Goal: Task Accomplishment & Management: Manage account settings

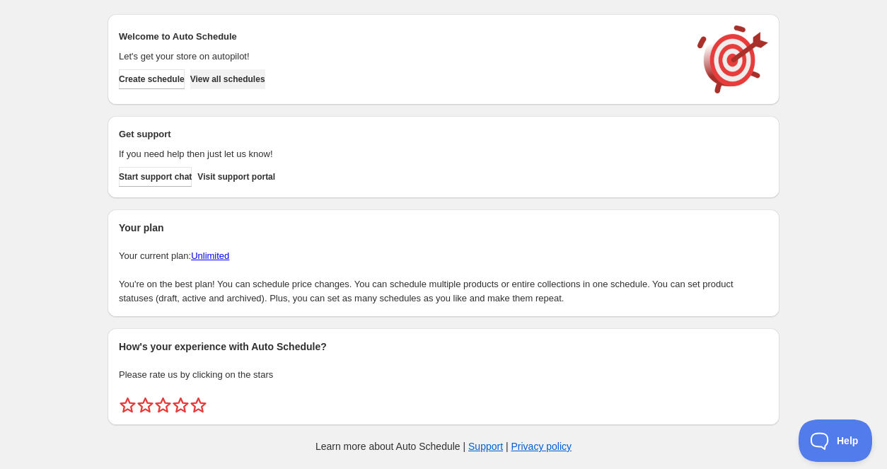
click at [235, 81] on span "View all schedules" at bounding box center [227, 79] width 75 height 11
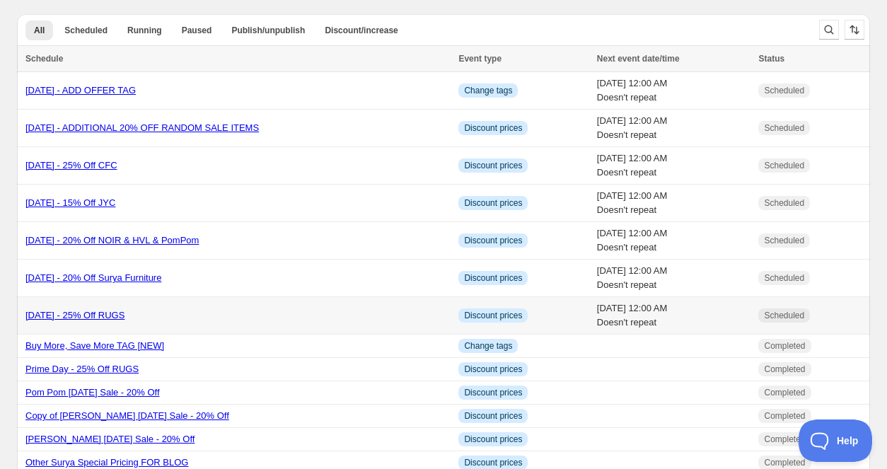
click at [125, 313] on link "Labor Day 2025 - 25% Off RUGS" at bounding box center [74, 315] width 99 height 11
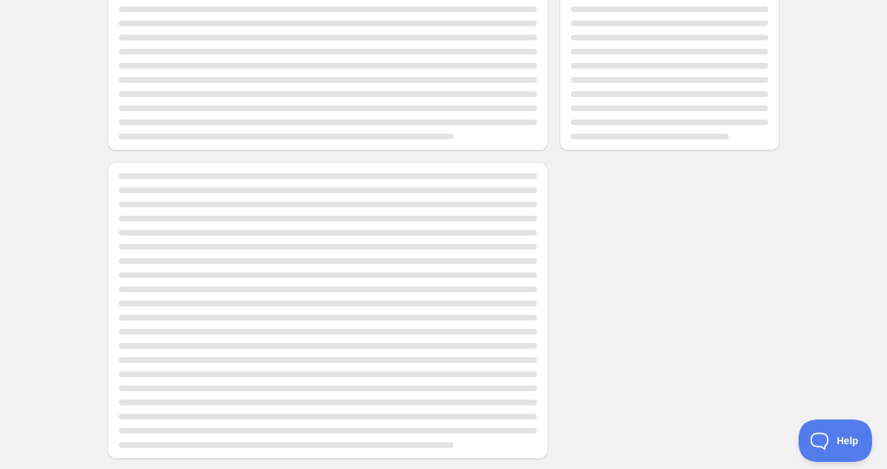
scroll to position [224, 0]
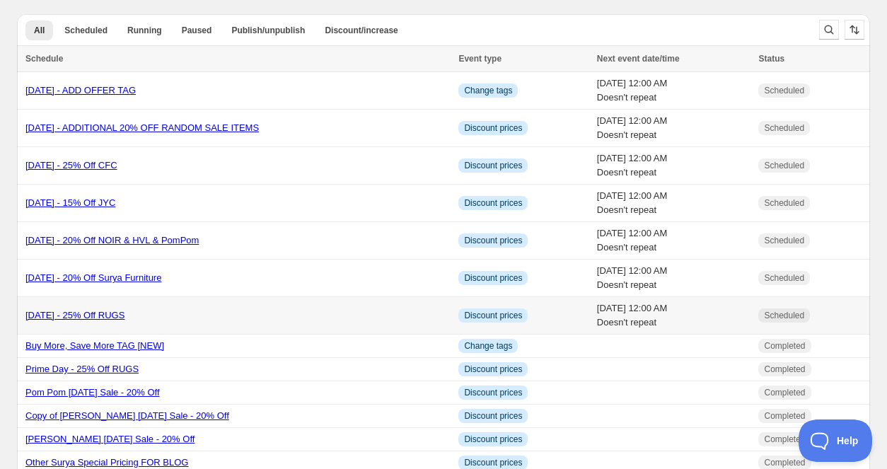
click at [125, 316] on link "Labor Day 2025 - 25% Off RUGS" at bounding box center [74, 315] width 99 height 11
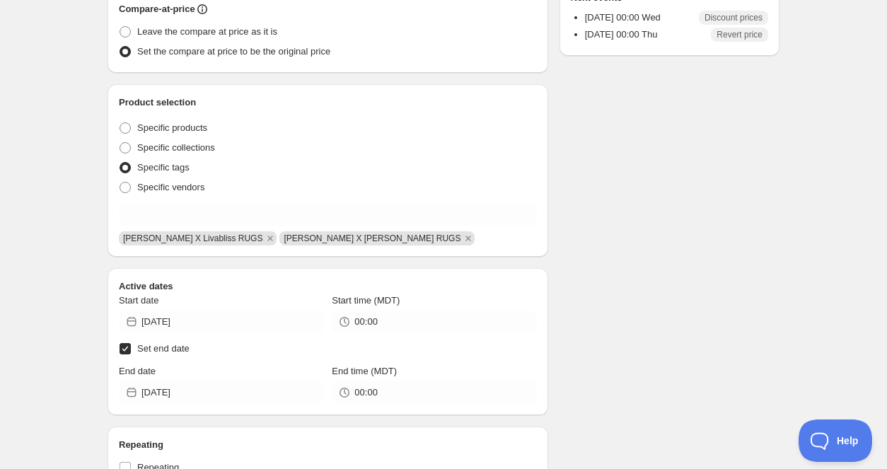
scroll to position [355, 0]
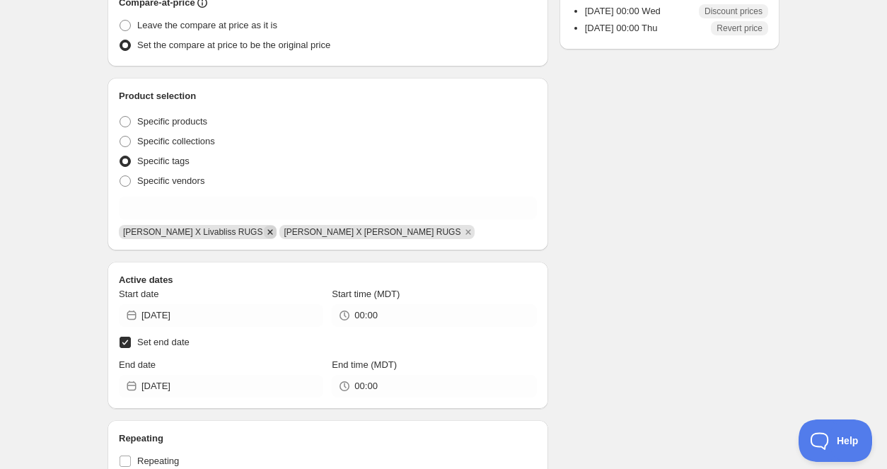
click at [264, 232] on icon "Remove Becki Owens X Livabliss RUGS" at bounding box center [270, 232] width 13 height 13
click at [301, 233] on icon "Remove Becki Owens X Surya RUGS" at bounding box center [307, 232] width 13 height 13
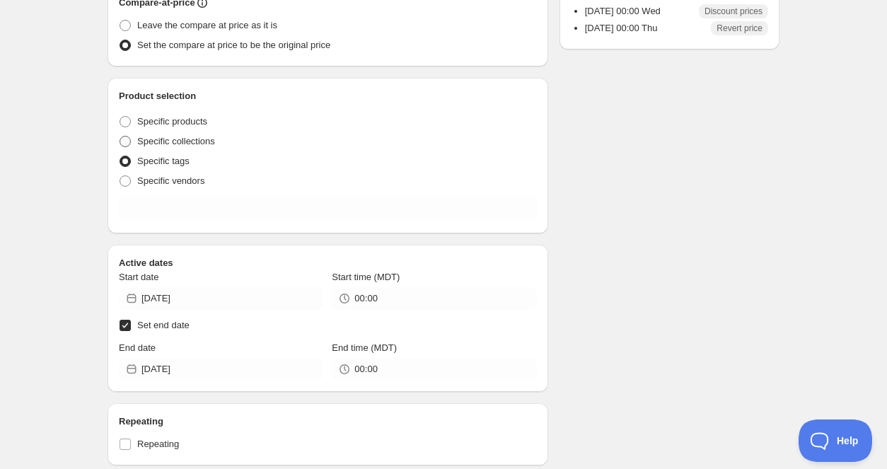
click at [129, 139] on span at bounding box center [125, 141] width 11 height 11
click at [120, 137] on input "Specific collections" at bounding box center [120, 136] width 1 height 1
radio input "true"
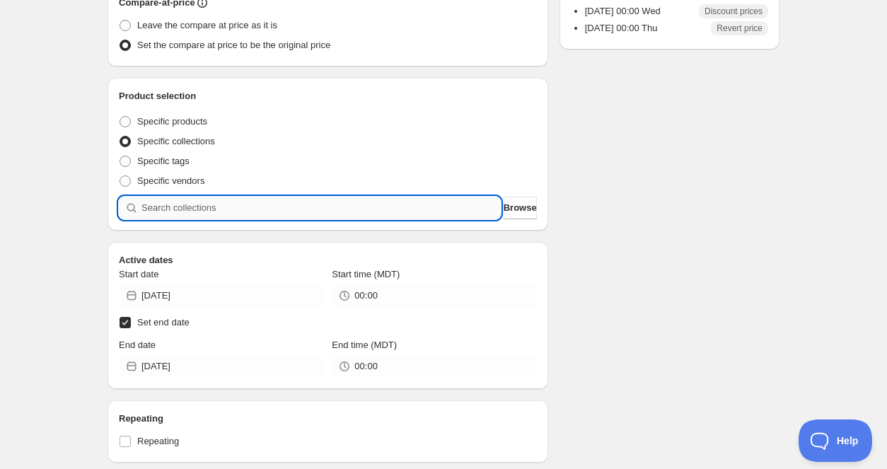
click at [188, 209] on input "search" at bounding box center [320, 208] width 359 height 23
type input "R"
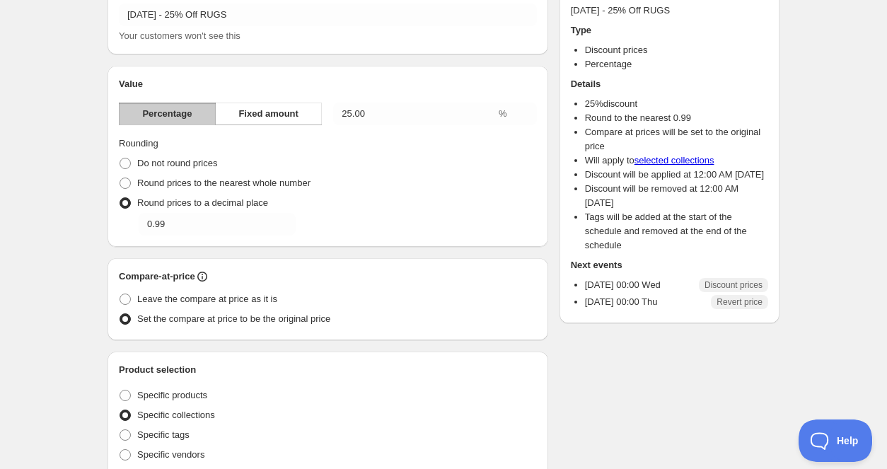
scroll to position [0, 0]
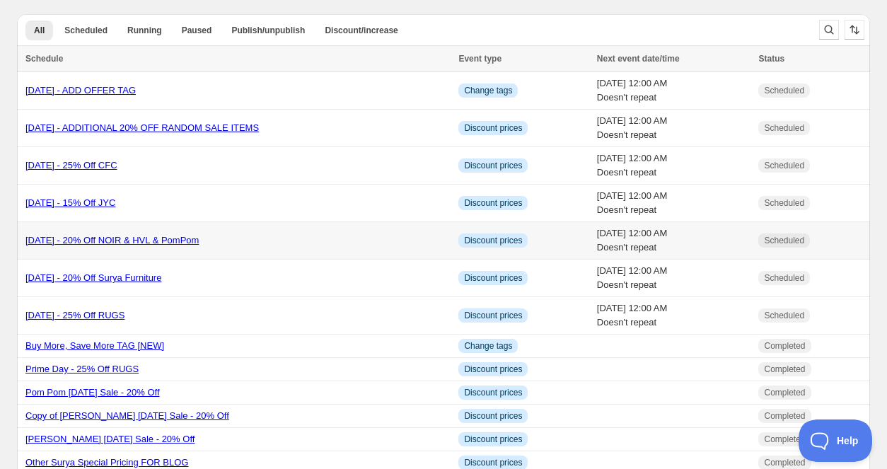
click at [172, 242] on link "Labor Day 2025 - 20% Off NOIR & HVL & PomPom" at bounding box center [111, 240] width 173 height 11
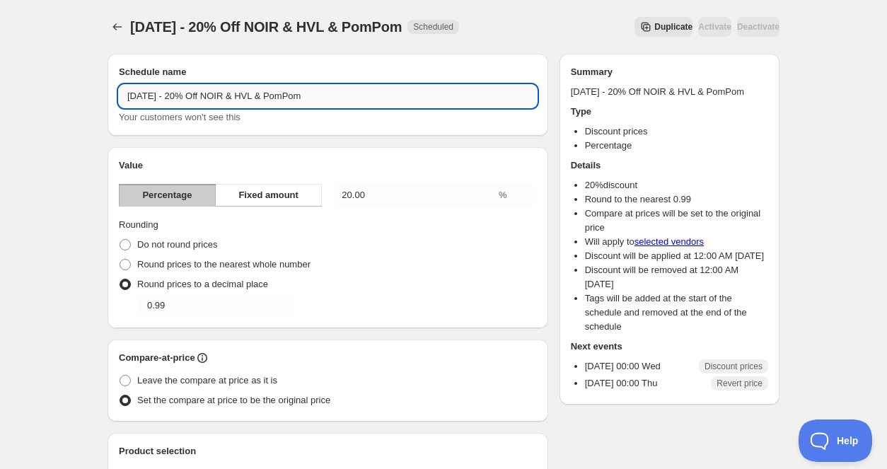
drag, startPoint x: 296, startPoint y: 100, endPoint x: 270, endPoint y: 100, distance: 25.5
click at [270, 100] on input "Labor Day 2025 - 20% Off NOIR & HVL & PomPom" at bounding box center [328, 96] width 418 height 23
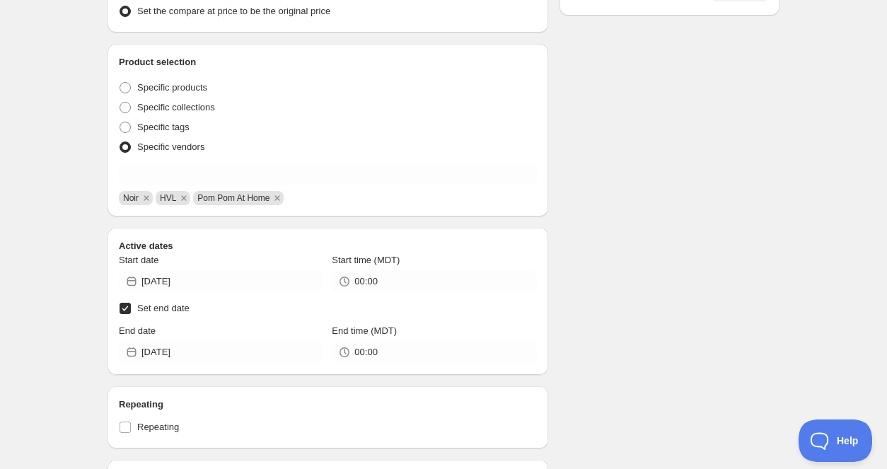
scroll to position [390, 0]
type input "Labor Day 2025 - 20% Off NOIR & PomPom"
click at [186, 200] on icon "Remove HVL" at bounding box center [184, 197] width 13 height 13
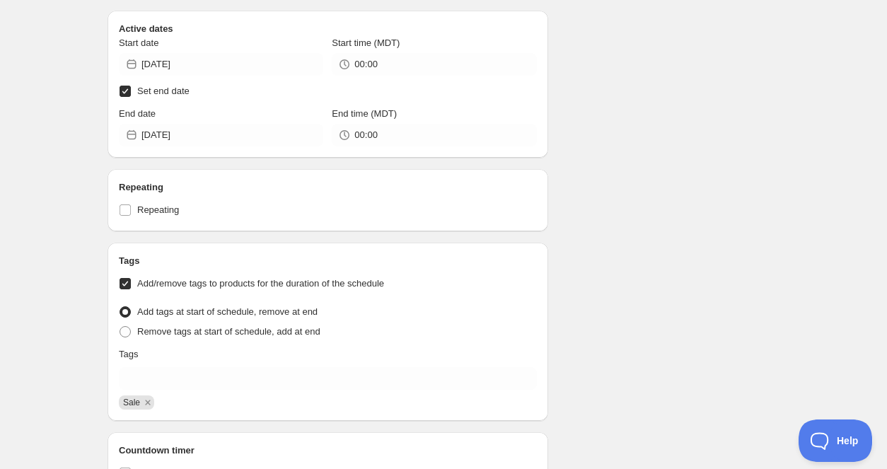
scroll to position [0, 0]
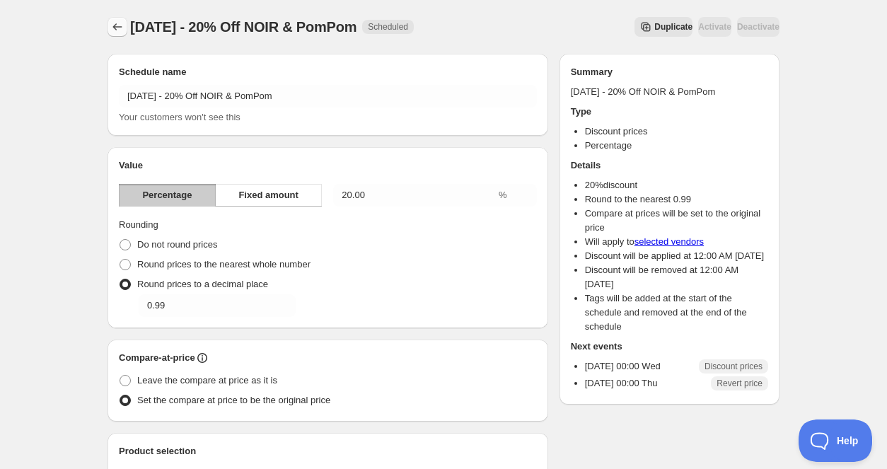
click at [122, 27] on icon "Schedules" at bounding box center [117, 27] width 14 height 14
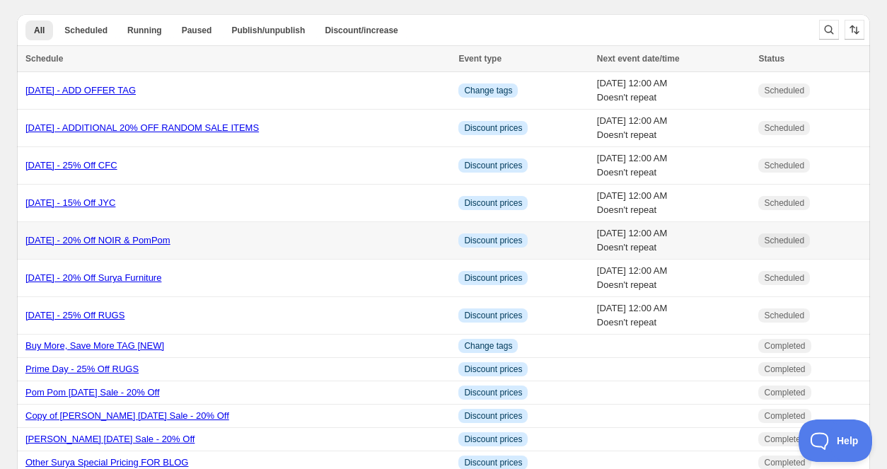
click at [170, 243] on link "Labor Day 2025 - 20% Off NOIR & PomPom" at bounding box center [97, 240] width 145 height 11
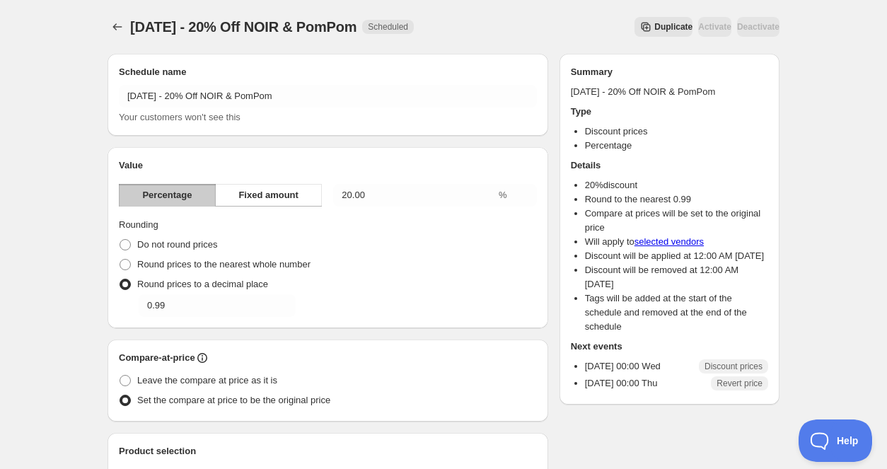
click at [654, 25] on span "Duplicate" at bounding box center [673, 26] width 38 height 11
click at [654, 27] on span "Duplicate" at bounding box center [673, 26] width 38 height 11
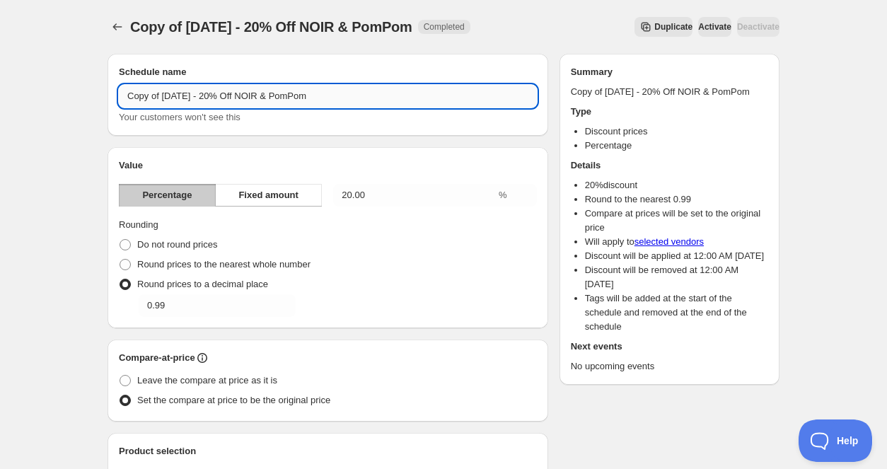
drag, startPoint x: 164, startPoint y: 99, endPoint x: 120, endPoint y: 98, distance: 43.9
click at [120, 98] on input "Copy of Labor Day 2025 - 20% Off NOIR & PomPom" at bounding box center [328, 96] width 418 height 23
drag, startPoint x: 328, startPoint y: 97, endPoint x: 244, endPoint y: 98, distance: 83.5
click at [244, 98] on input "Labor Day 2025 - 20% Off NOIR & PomPom" at bounding box center [328, 96] width 418 height 23
click at [368, 88] on input "[DATE] - 20% Off HVL [Non-Closeout]" at bounding box center [328, 96] width 418 height 23
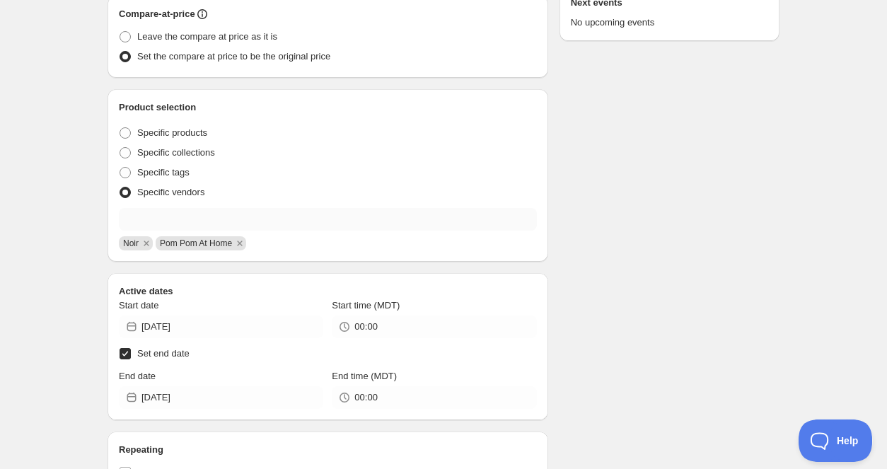
scroll to position [369, 0]
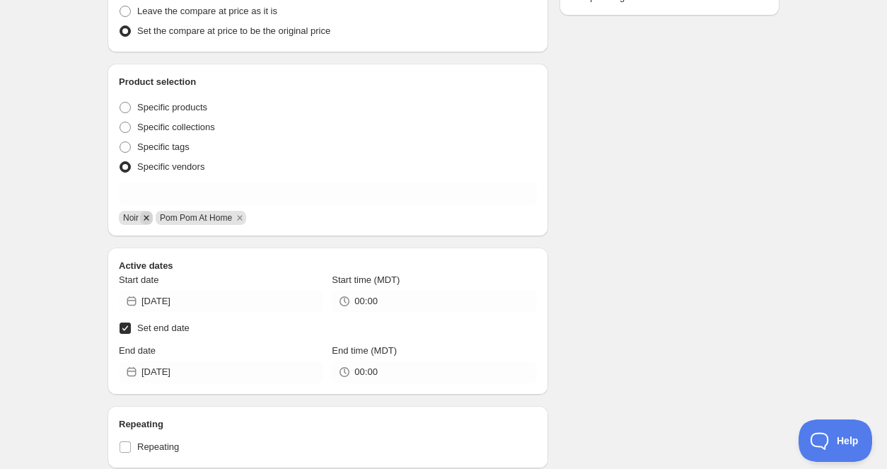
type input "[DATE] - 20% Off HVL [Non-Closeout]"
click at [146, 219] on icon "Remove Noir" at bounding box center [146, 217] width 5 height 5
click at [205, 219] on icon "Remove Pom Pom At Home" at bounding box center [203, 218] width 13 height 13
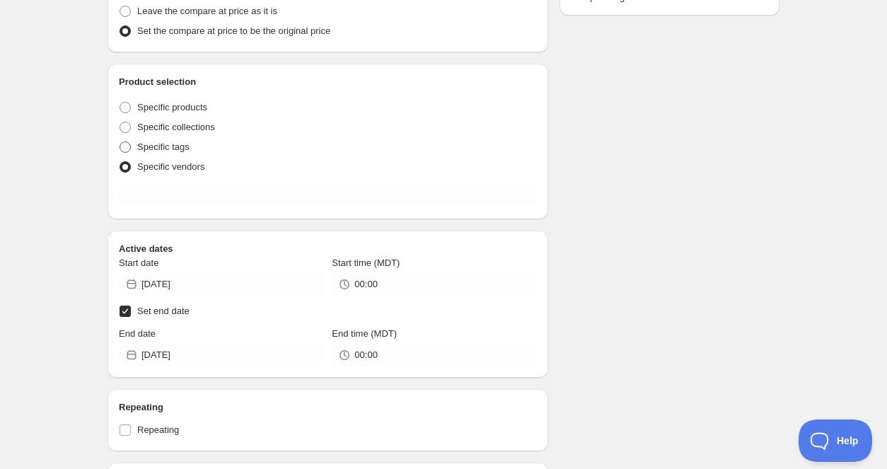
click at [129, 149] on span at bounding box center [125, 146] width 11 height 11
click at [120, 142] on input "Specific tags" at bounding box center [120, 141] width 1 height 1
radio input "true"
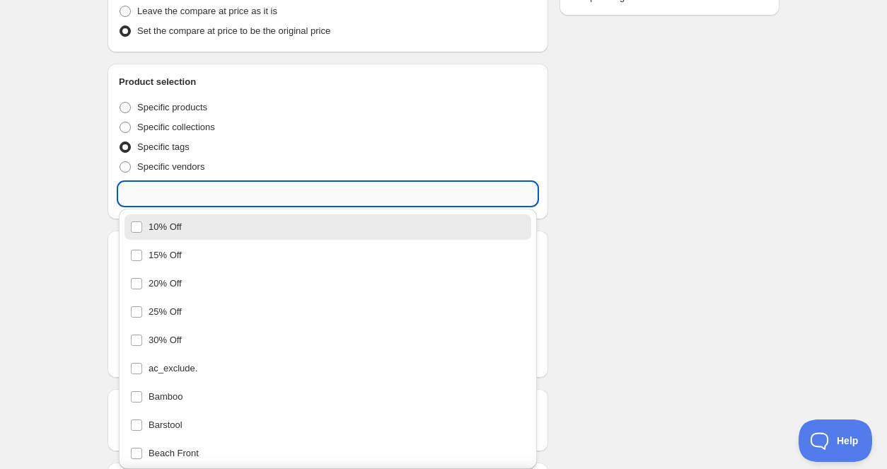
click at [148, 192] on input "text" at bounding box center [328, 194] width 418 height 23
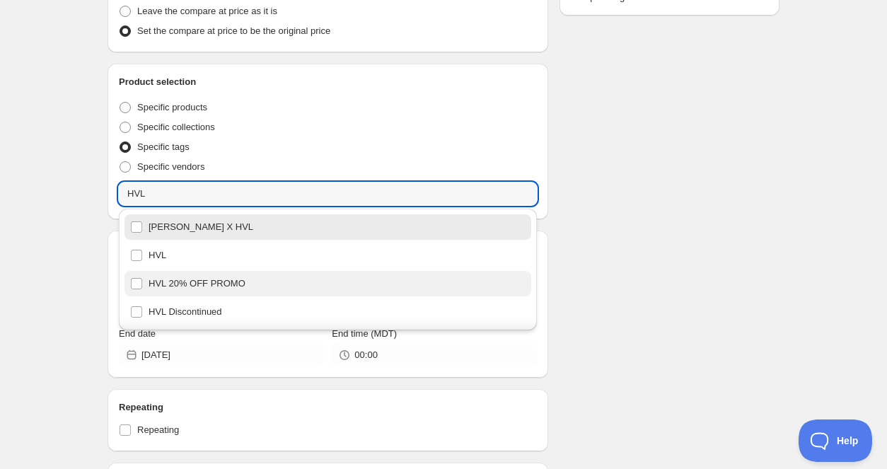
click at [212, 280] on div "HVL 20% OFF PROMO" at bounding box center [327, 284] width 395 height 20
type input "HVL 20% OFF PROMO"
checkbox input "true"
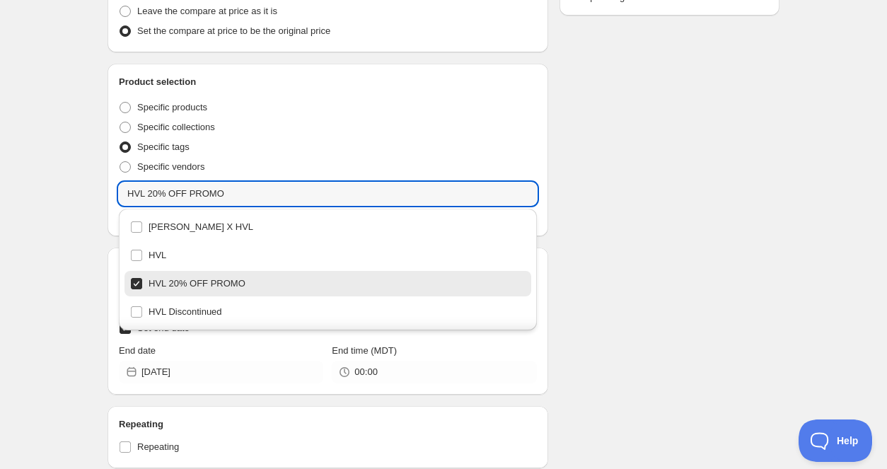
type input "HVL 20% OFF PROMO"
click at [664, 216] on div "Schedule name Labor Day 2025 - 20% Off HVL [Non-Closeout] Your customers won't …" at bounding box center [437, 244] width 683 height 1143
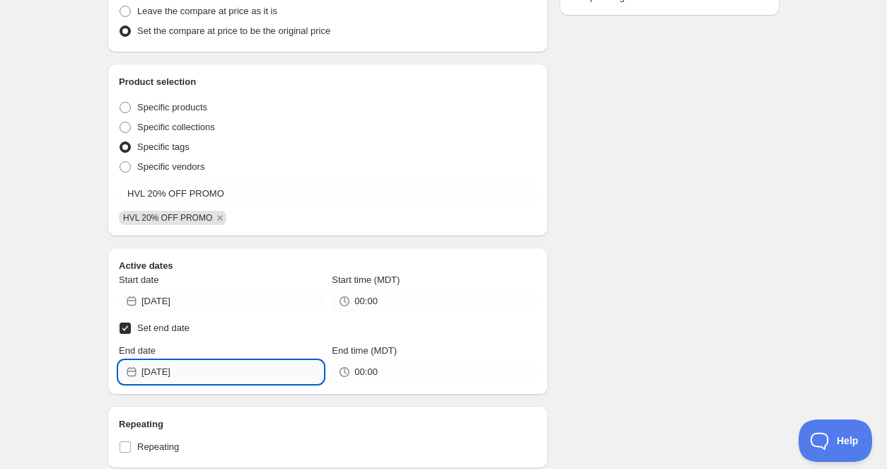
click at [232, 373] on input "[DATE]" at bounding box center [232, 372] width 182 height 23
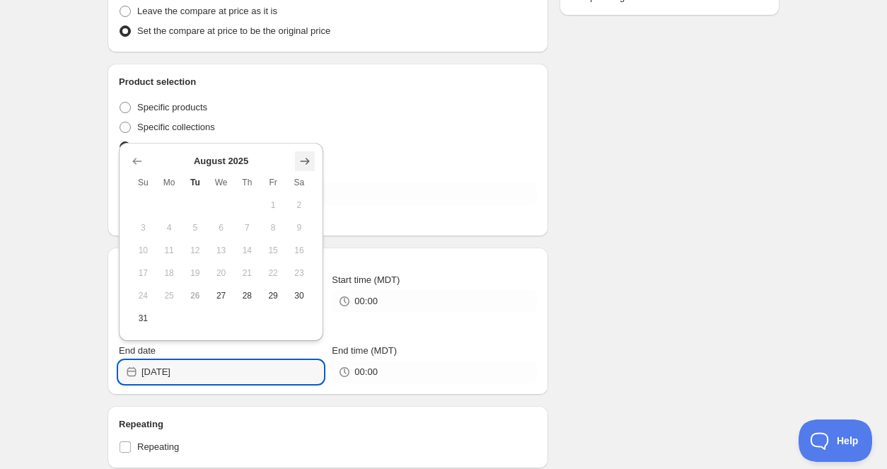
click at [302, 164] on icon "Show next month, September 2025" at bounding box center [305, 161] width 14 height 14
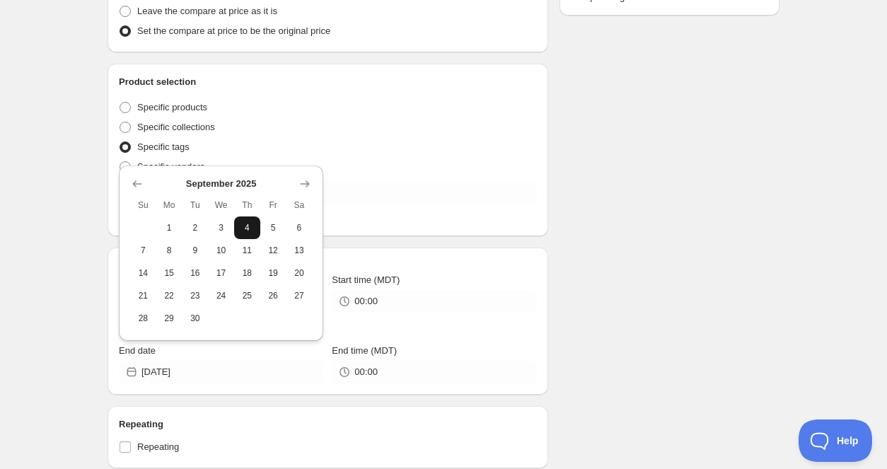
click at [241, 229] on span "4" at bounding box center [247, 227] width 15 height 11
type input "[DATE]"
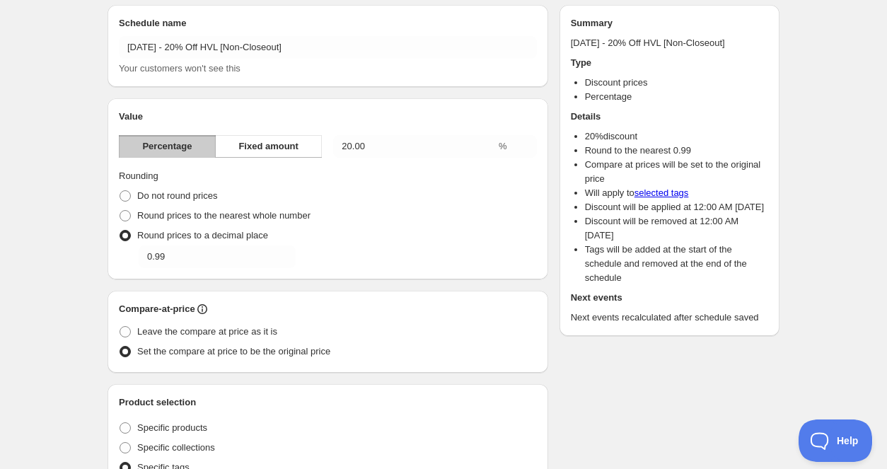
scroll to position [0, 0]
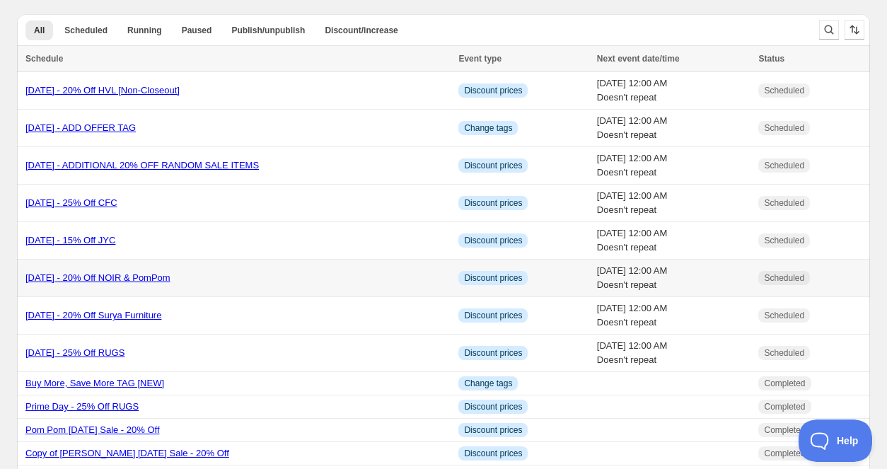
click at [170, 282] on link "Labor Day 2025 - 20% Off NOIR & PomPom" at bounding box center [97, 277] width 145 height 11
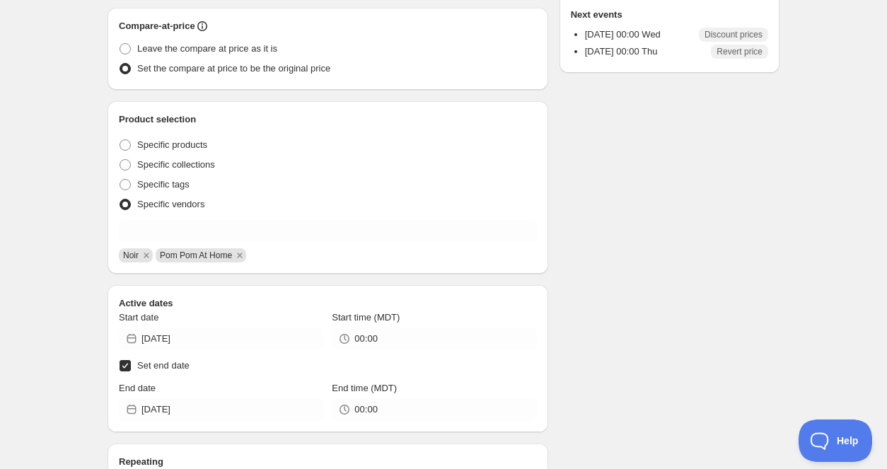
scroll to position [333, 0]
click at [150, 254] on icon "Remove Noir" at bounding box center [146, 254] width 13 height 13
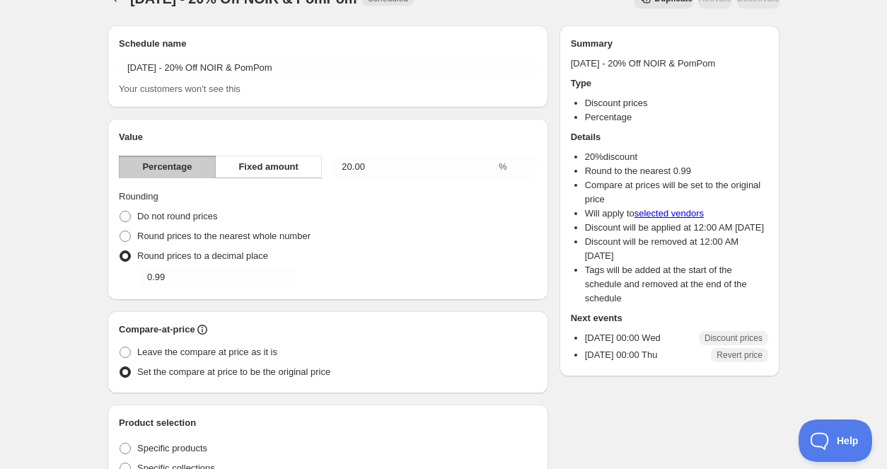
scroll to position [0, 0]
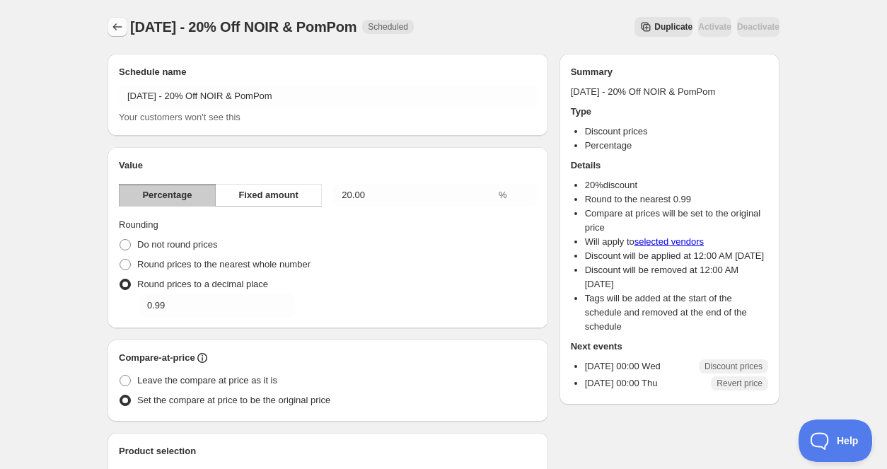
click at [124, 35] on button "Schedules" at bounding box center [118, 27] width 20 height 20
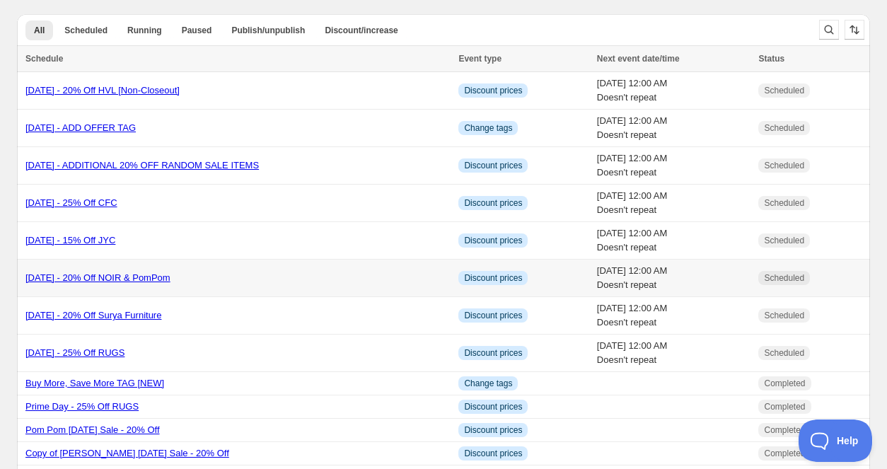
click at [170, 278] on link "Labor Day 2025 - 20% Off NOIR & PomPom" at bounding box center [97, 277] width 145 height 11
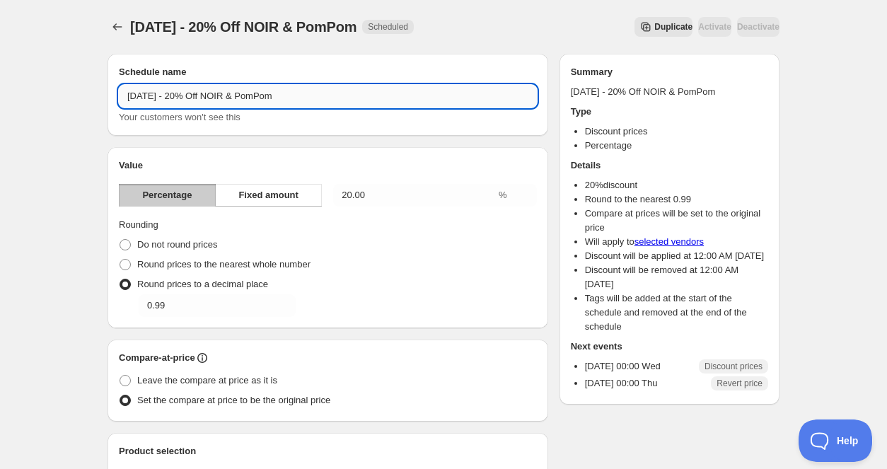
drag, startPoint x: 275, startPoint y: 98, endPoint x: 245, endPoint y: 98, distance: 30.4
click at [245, 98] on input "Labor Day 2025 - 20% Off NOIR & PomPom" at bounding box center [328, 96] width 418 height 23
drag, startPoint x: 289, startPoint y: 99, endPoint x: 245, endPoint y: 98, distance: 44.6
click at [245, 98] on input "Labor Day 2025 - 20% Off PomPom" at bounding box center [328, 96] width 418 height 23
type input "[DATE] - 20% Off NOIR"
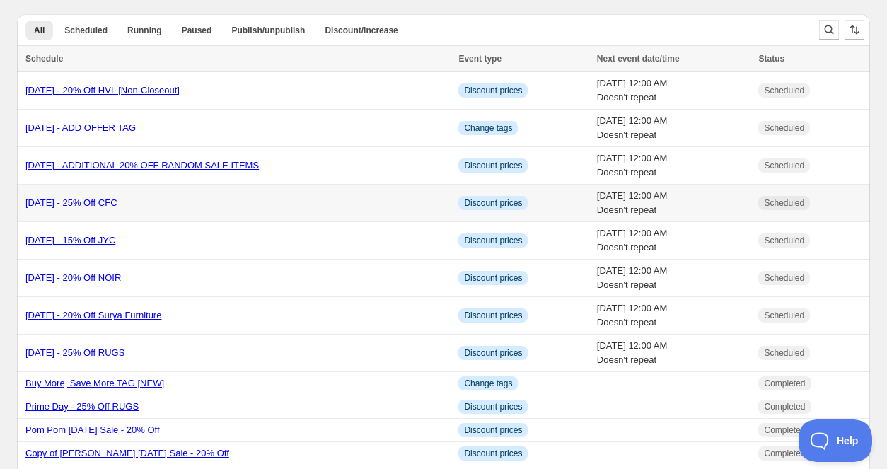
click at [117, 202] on link "Labor Day 2025 - 25% Off CFC" at bounding box center [71, 202] width 92 height 11
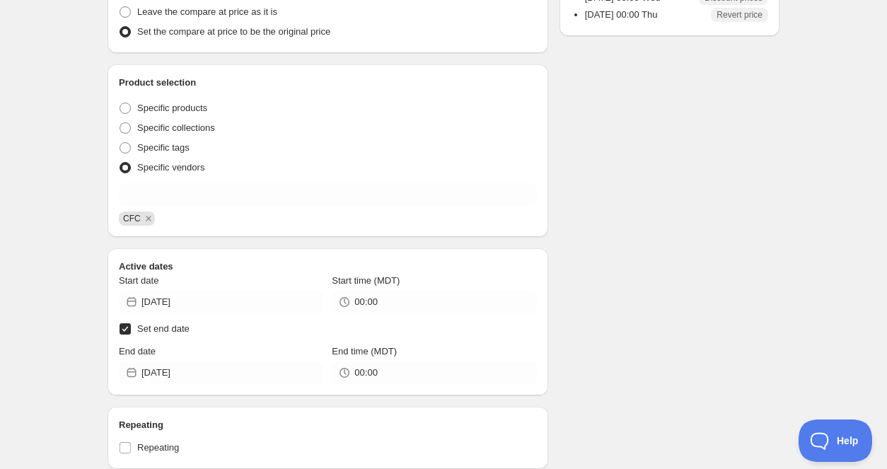
scroll to position [359, 0]
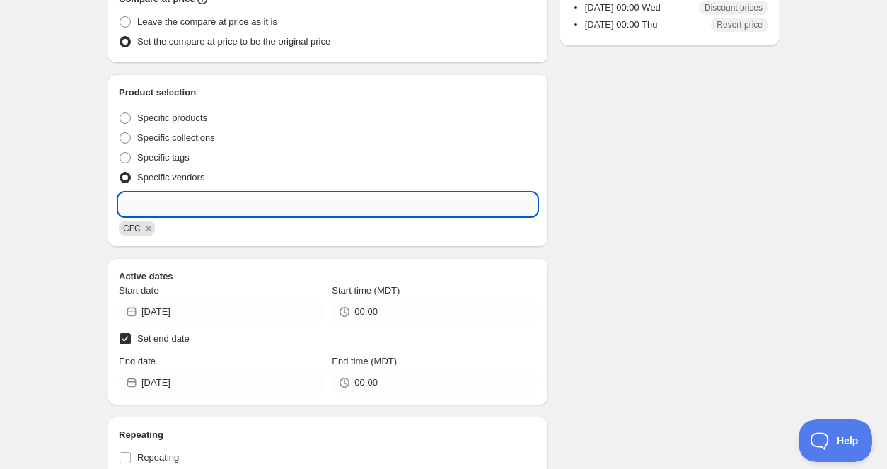
click at [268, 207] on input "text" at bounding box center [328, 204] width 418 height 23
type input "Pom Pom At Home"
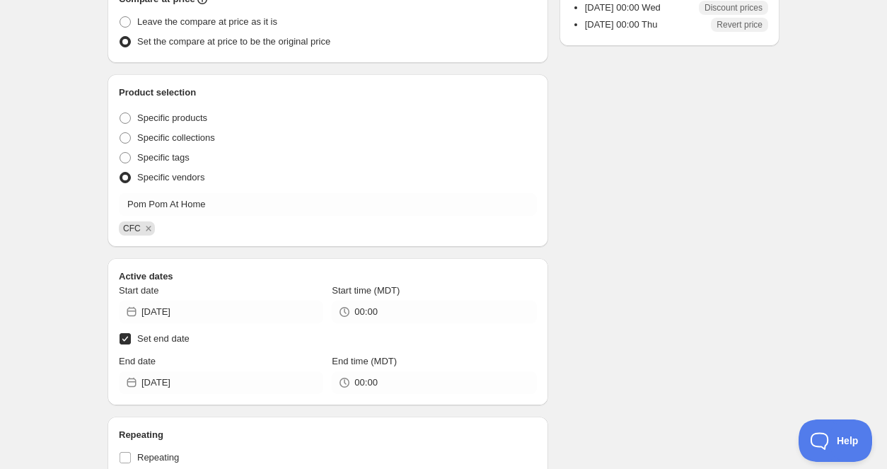
click at [611, 226] on div "Schedule name Labor Day 2025 - 25% Off CFC Your customers won't see this Value …" at bounding box center [437, 255] width 683 height 1143
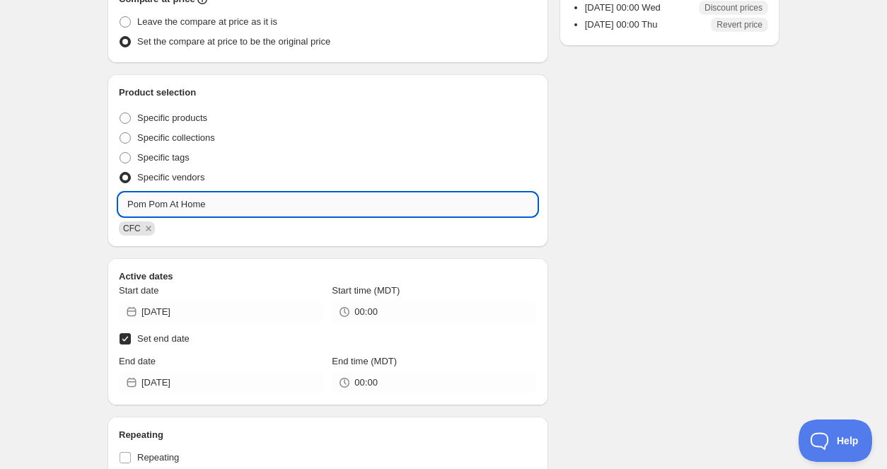
click at [249, 209] on input "Pom Pom At Home" at bounding box center [328, 204] width 418 height 23
drag, startPoint x: 240, startPoint y: 207, endPoint x: 146, endPoint y: 192, distance: 94.6
click at [146, 193] on input "Pom Pom At Home" at bounding box center [328, 204] width 418 height 23
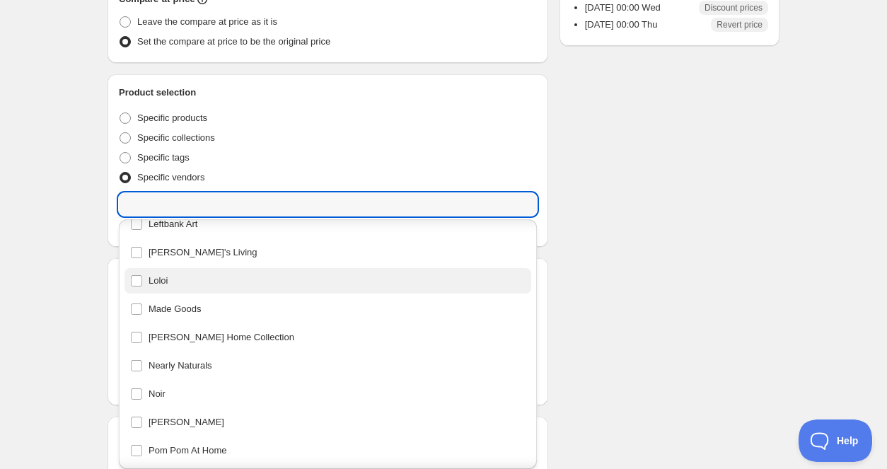
scroll to position [465, 0]
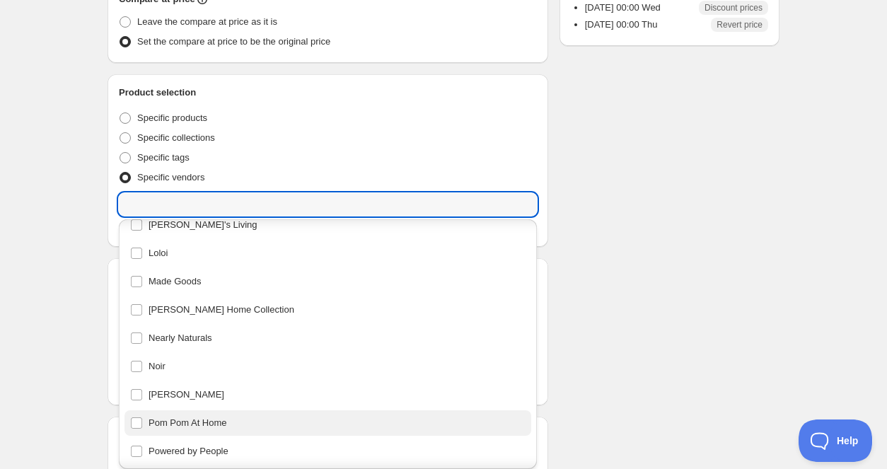
click at [210, 425] on div "Pom Pom At Home" at bounding box center [327, 423] width 395 height 20
type input "Pom Pom At Home"
checkbox input "true"
click at [697, 237] on div "Schedule name Labor Day 2025 - 25% Off CFC Your customers won't see this Value …" at bounding box center [437, 255] width 683 height 1143
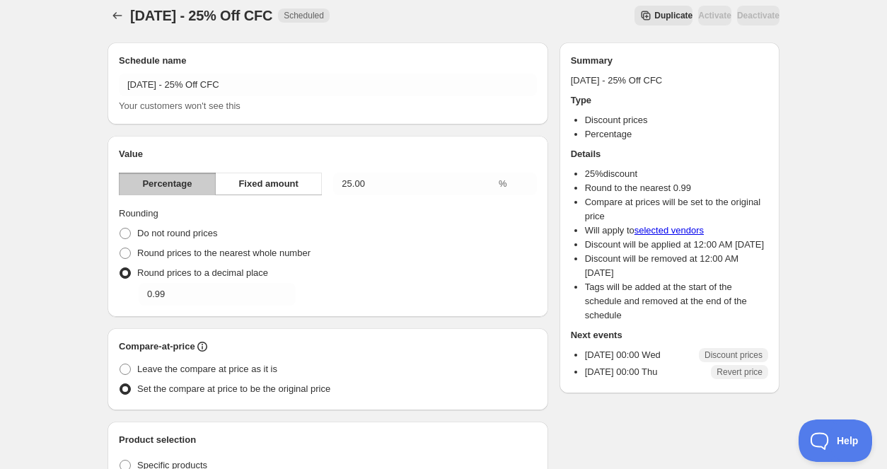
scroll to position [0, 0]
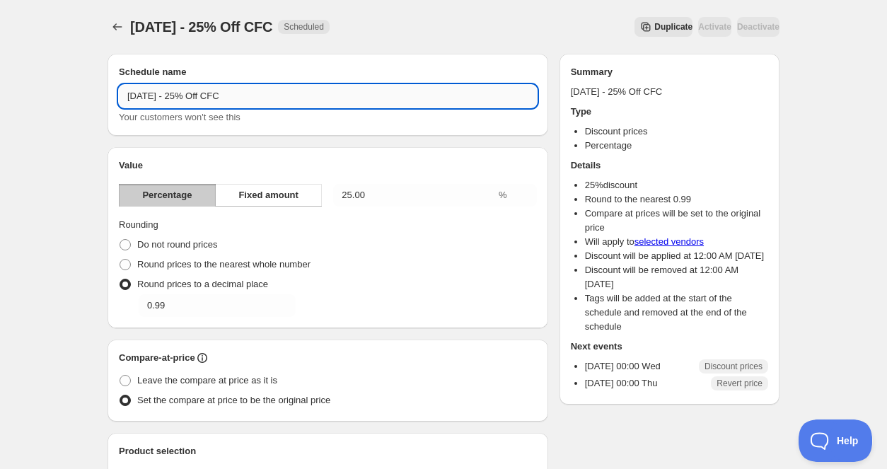
click at [328, 99] on input "Labor Day 2025 - 25% Off CFC" at bounding box center [328, 96] width 418 height 23
type input "[DATE] - 25% Off CFC & Pom Pom"
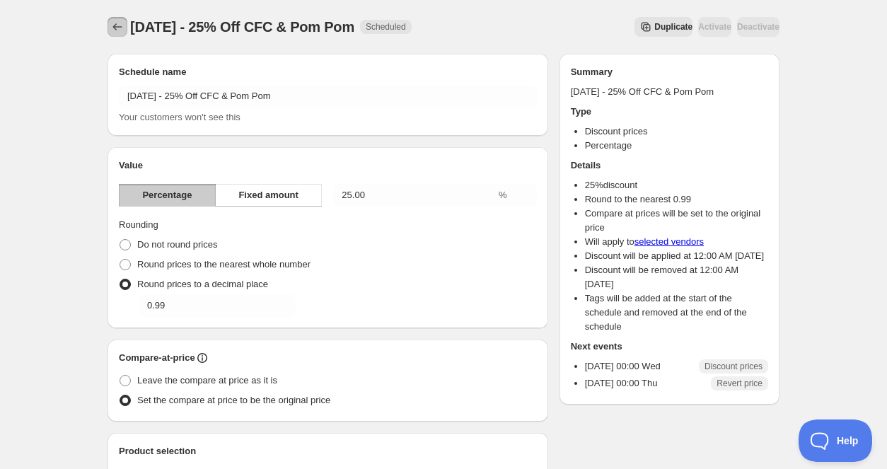
click at [116, 32] on icon "Schedules" at bounding box center [117, 27] width 14 height 14
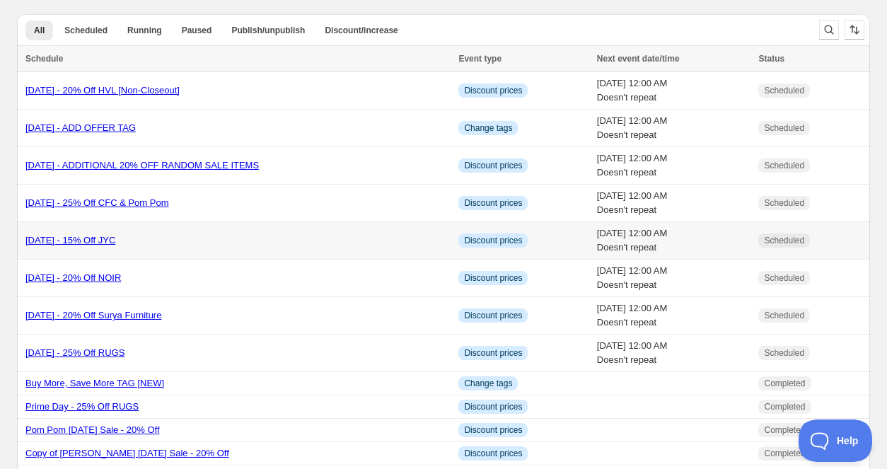
click at [115, 238] on link "Labor Day 2025 - 15% Off JYC" at bounding box center [70, 240] width 90 height 11
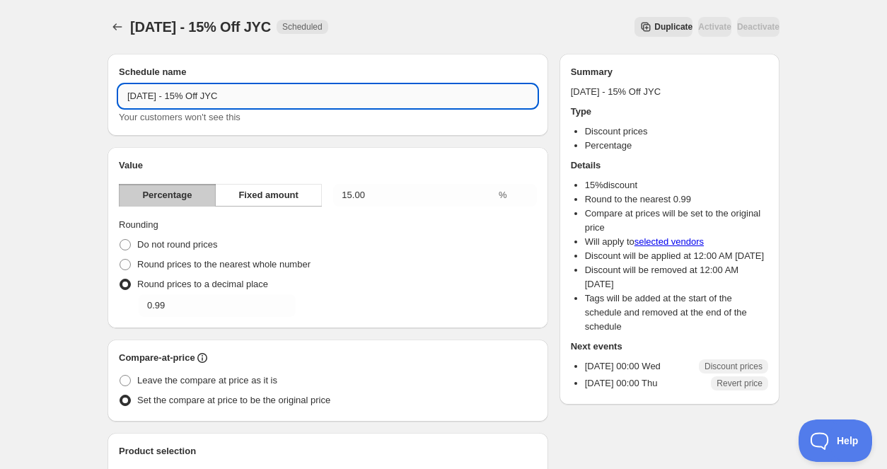
click at [299, 99] on input "Labor Day 2025 - 15% Off JYC" at bounding box center [328, 96] width 418 height 23
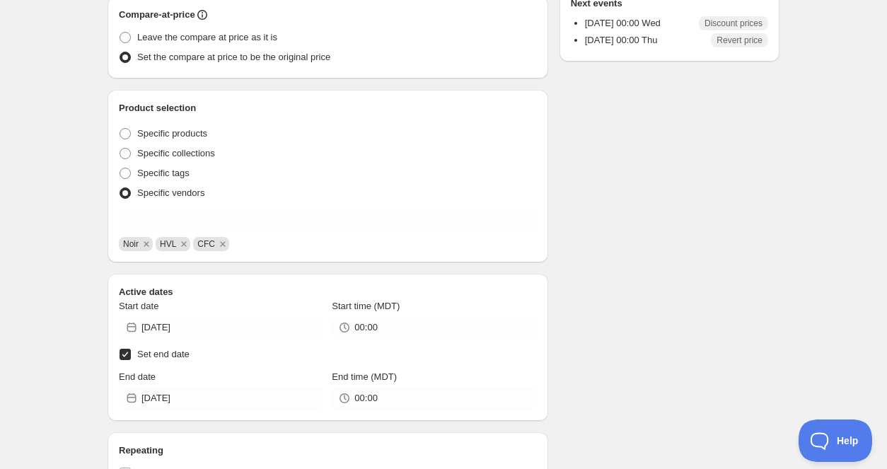
scroll to position [352, 0]
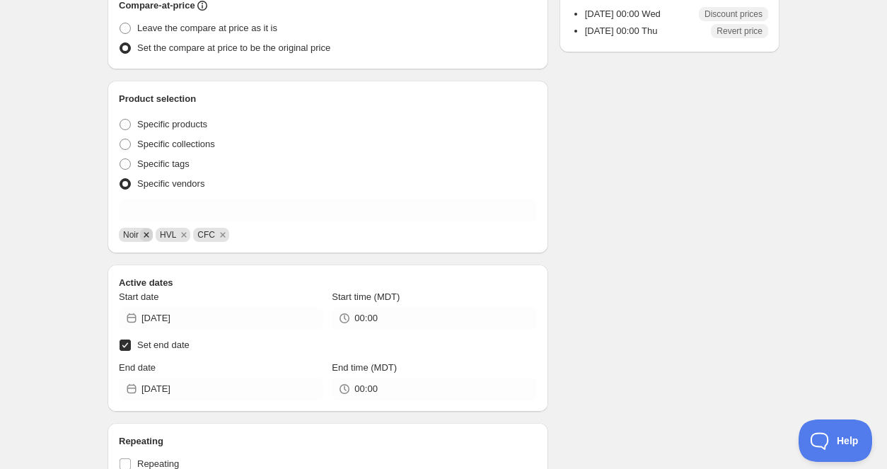
type input "[DATE] - 15% Off JYC & Noir"
click at [149, 238] on icon "Remove Noir" at bounding box center [146, 234] width 13 height 13
click at [149, 236] on icon "Remove HVL" at bounding box center [147, 234] width 5 height 5
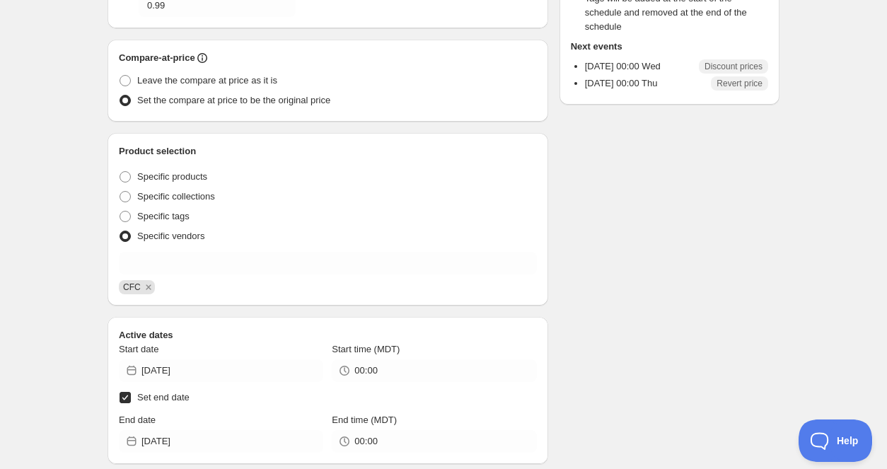
scroll to position [425, 0]
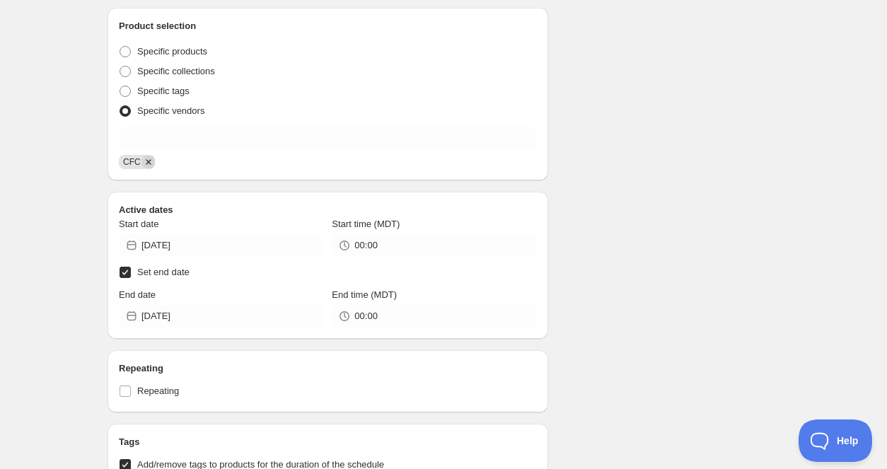
click at [151, 160] on icon "Remove CFC" at bounding box center [148, 162] width 13 height 13
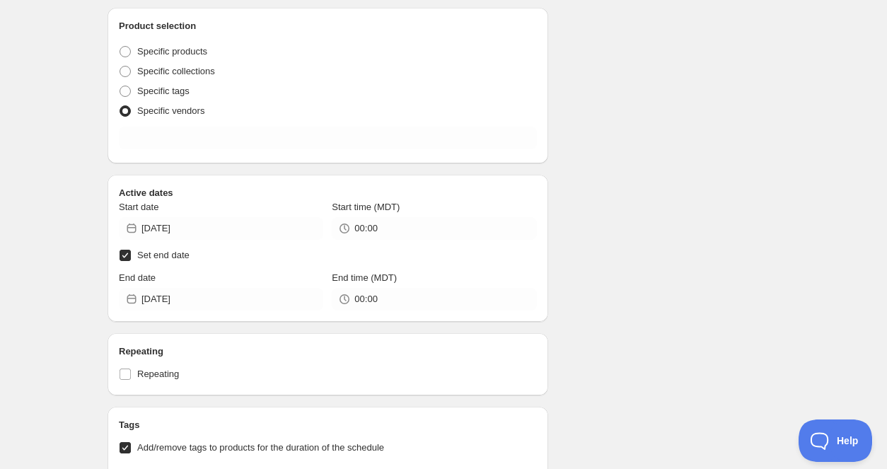
scroll to position [388, 0]
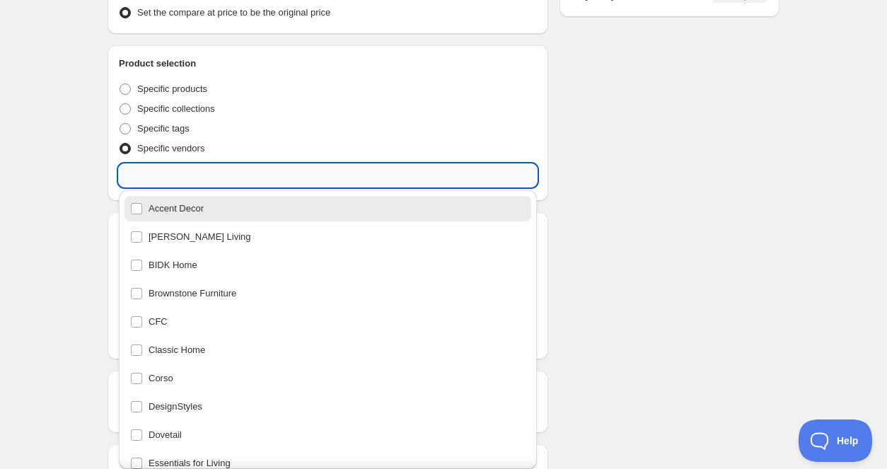
click at [137, 175] on input "text" at bounding box center [328, 175] width 418 height 23
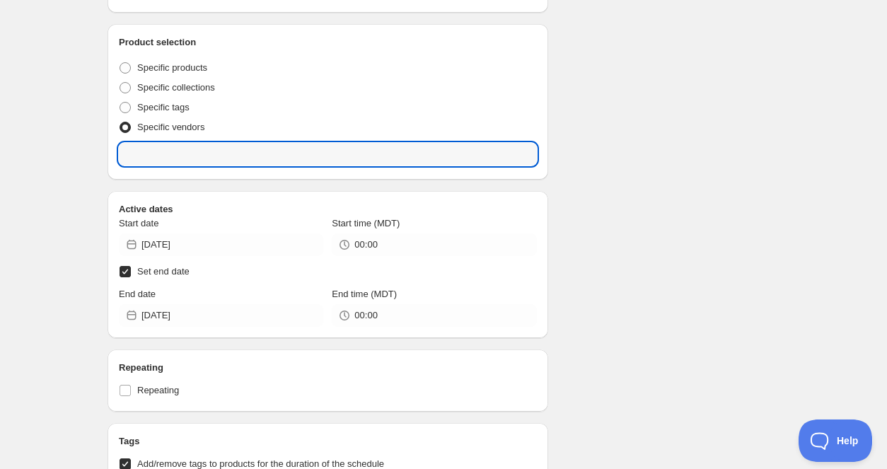
scroll to position [405, 0]
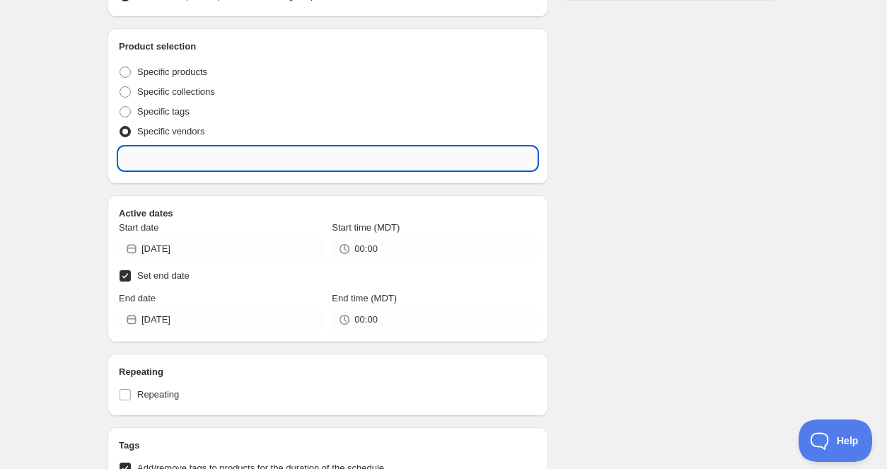
click at [188, 158] on input "text" at bounding box center [328, 158] width 418 height 23
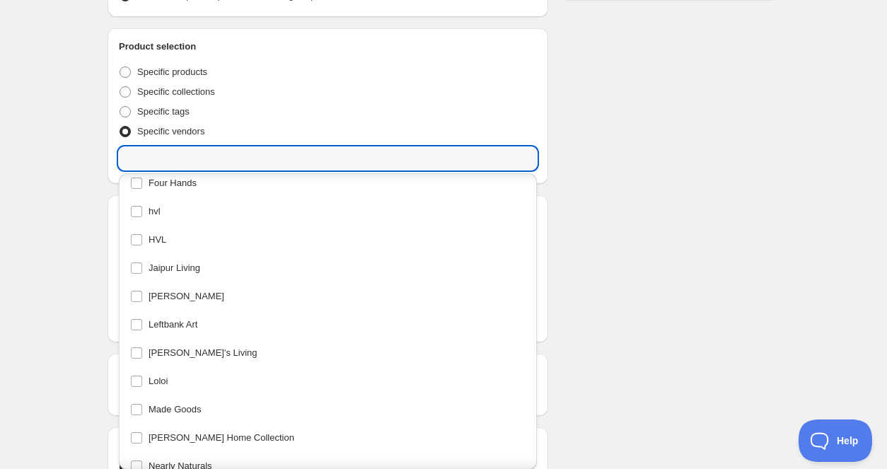
scroll to position [294, 0]
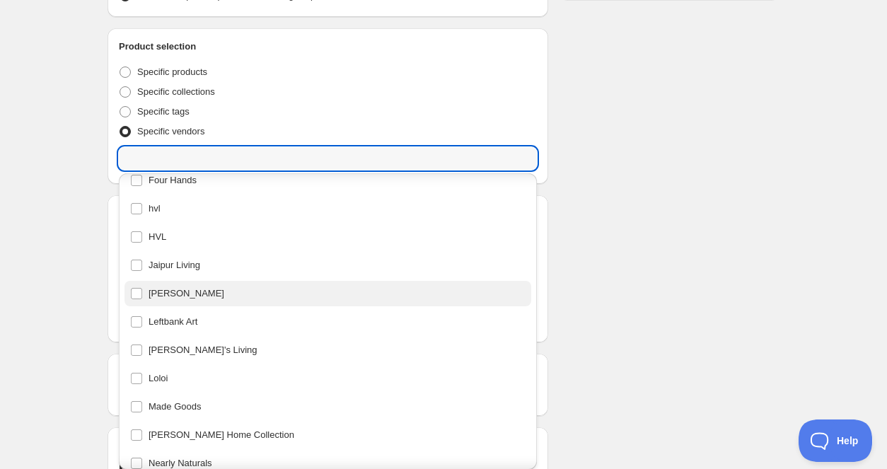
click at [137, 295] on div "[PERSON_NAME]" at bounding box center [327, 294] width 395 height 20
type input "[PERSON_NAME]"
checkbox input "true"
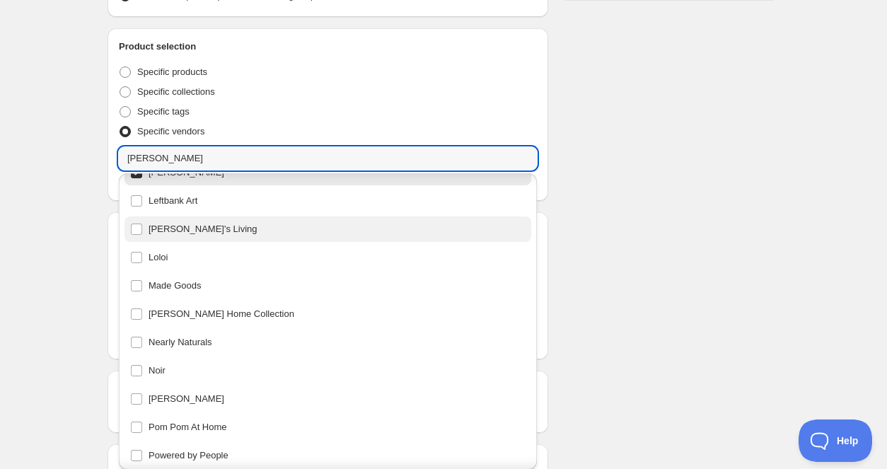
scroll to position [434, 0]
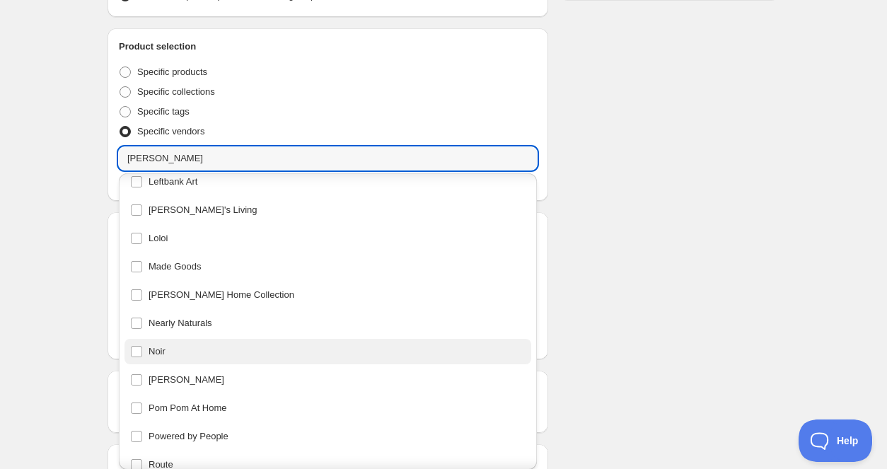
click at [139, 349] on div "Noir" at bounding box center [327, 352] width 395 height 20
type input "Noir"
checkbox input "true"
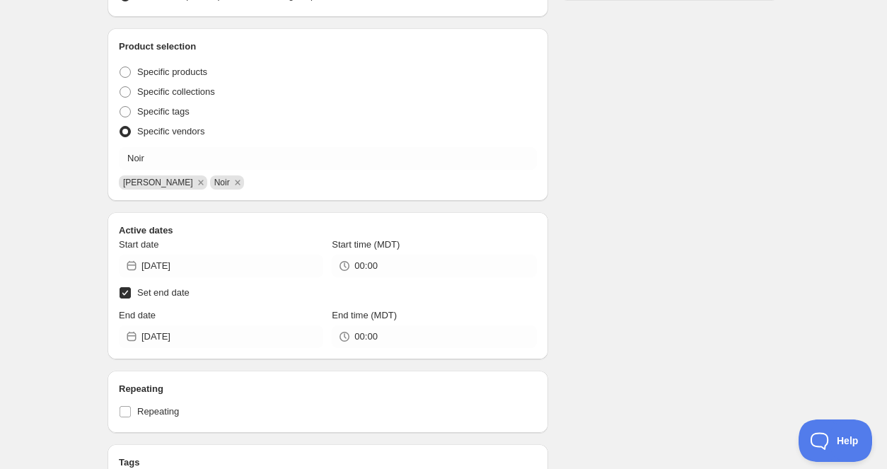
click at [80, 192] on div "Labor Day 2025 - 15% Off JYC & Noir. This page is ready Labor Day 2025 - 15% Of…" at bounding box center [443, 202] width 887 height 1214
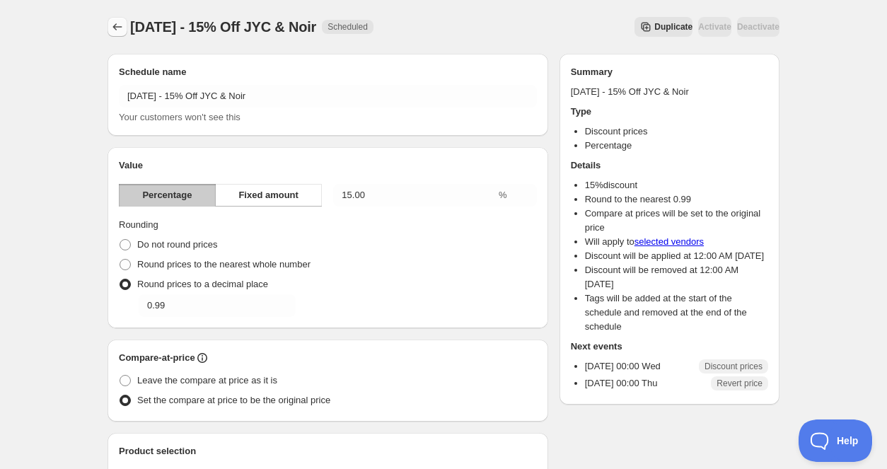
click at [116, 23] on icon "Schedules" at bounding box center [117, 27] width 14 height 14
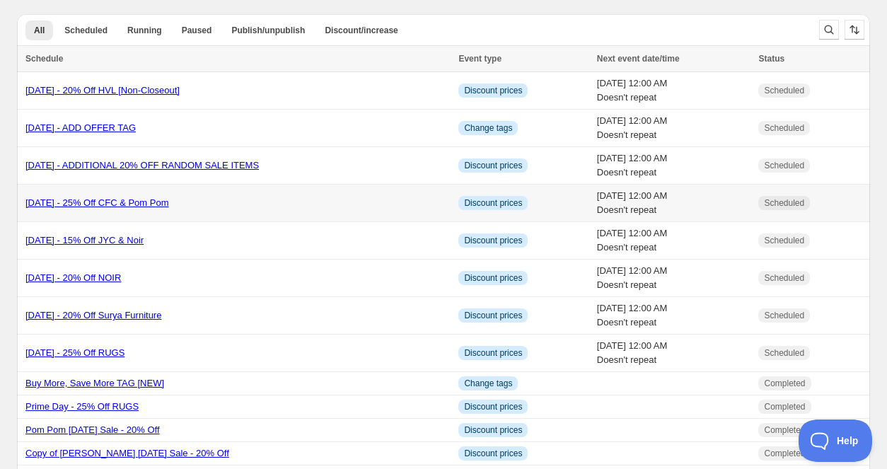
click at [169, 204] on link "[DATE] - 25% Off CFC & Pom Pom" at bounding box center [97, 202] width 144 height 11
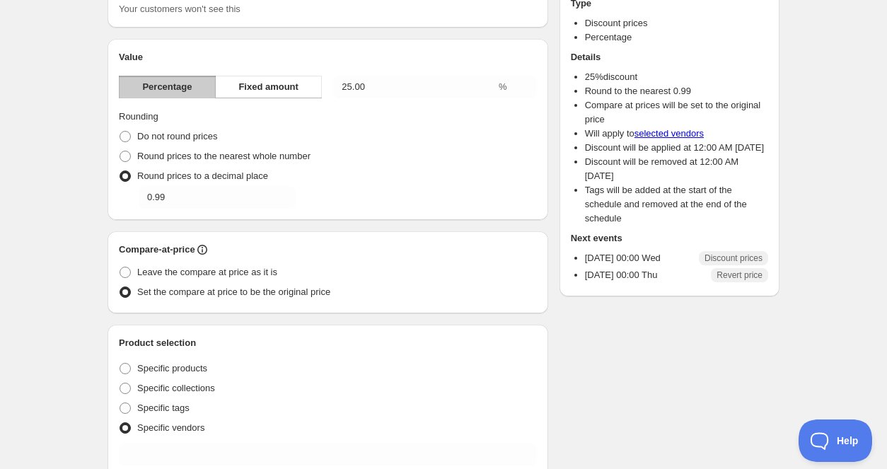
scroll to position [179, 0]
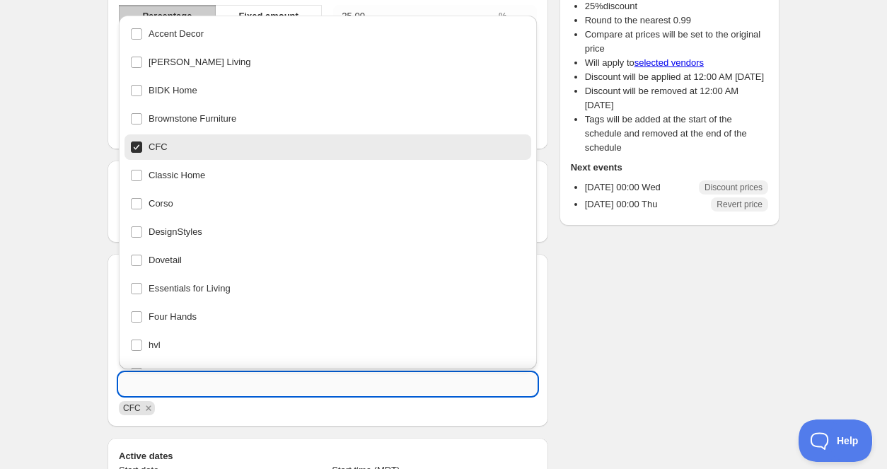
click at [199, 387] on input "text" at bounding box center [328, 384] width 418 height 23
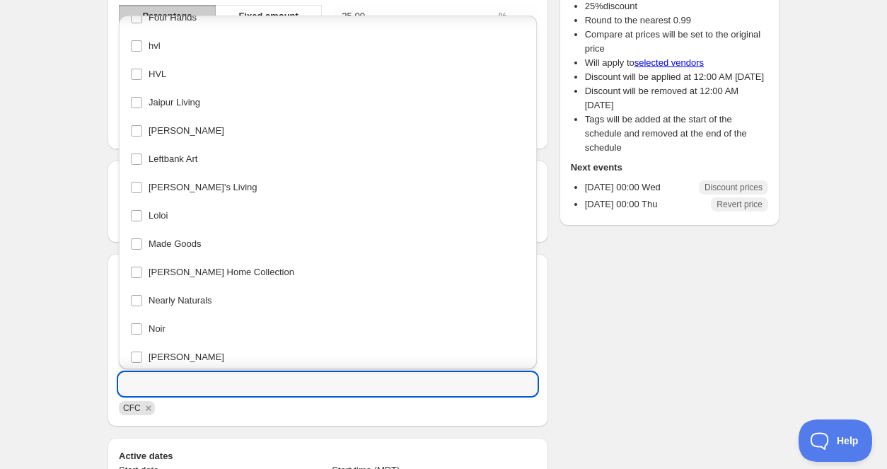
scroll to position [404, 0]
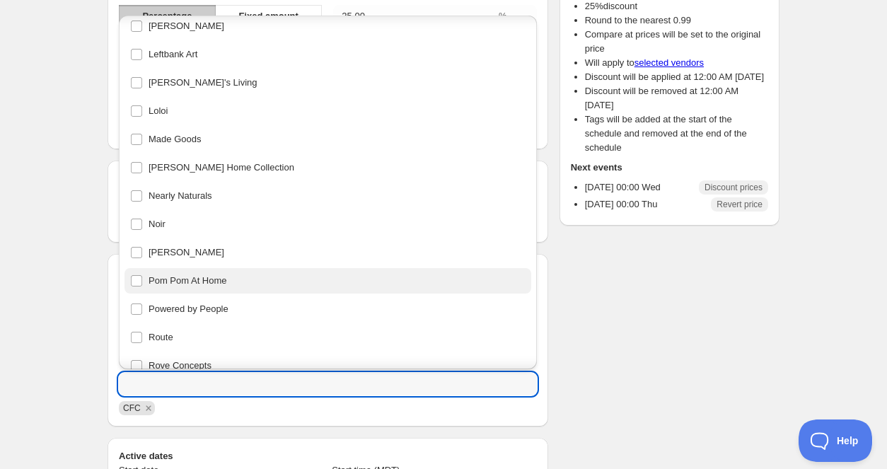
click at [211, 271] on div "Pom Pom At Home" at bounding box center [327, 281] width 395 height 20
type input "Pom Pom At Home"
checkbox input "true"
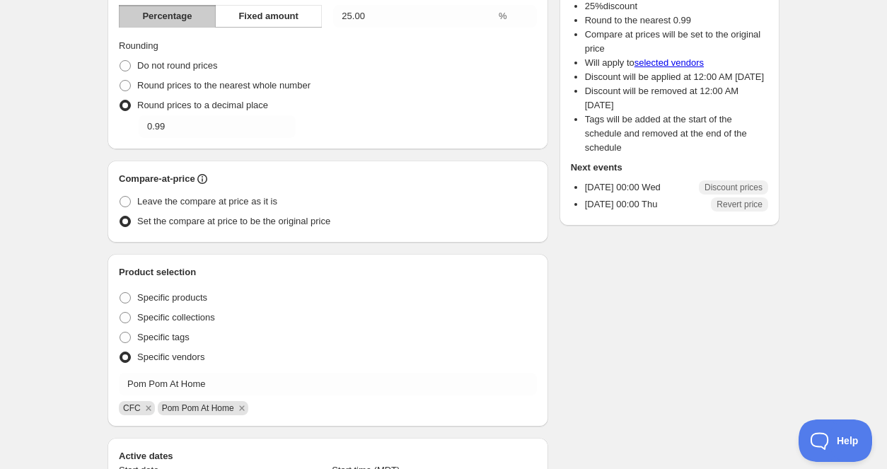
scroll to position [0, 0]
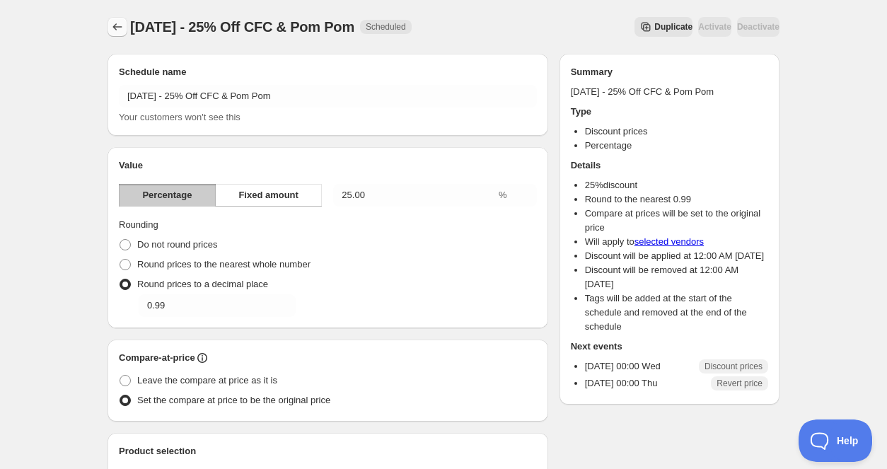
click at [119, 23] on icon "Schedules" at bounding box center [117, 27] width 14 height 14
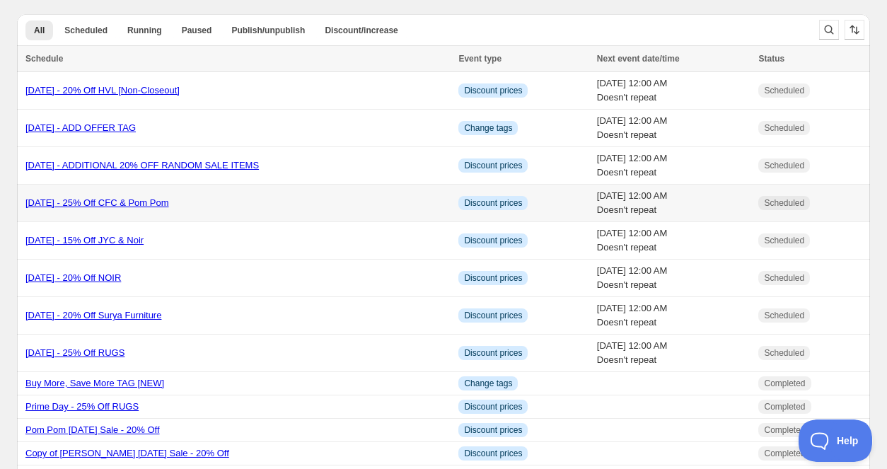
click at [169, 205] on link "[DATE] - 25% Off CFC & Pom Pom" at bounding box center [97, 202] width 144 height 11
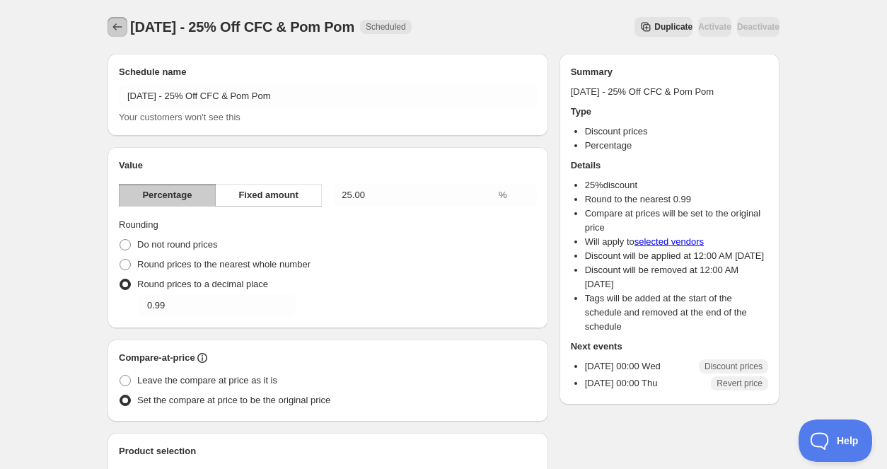
click at [117, 24] on icon "Schedules" at bounding box center [117, 27] width 14 height 14
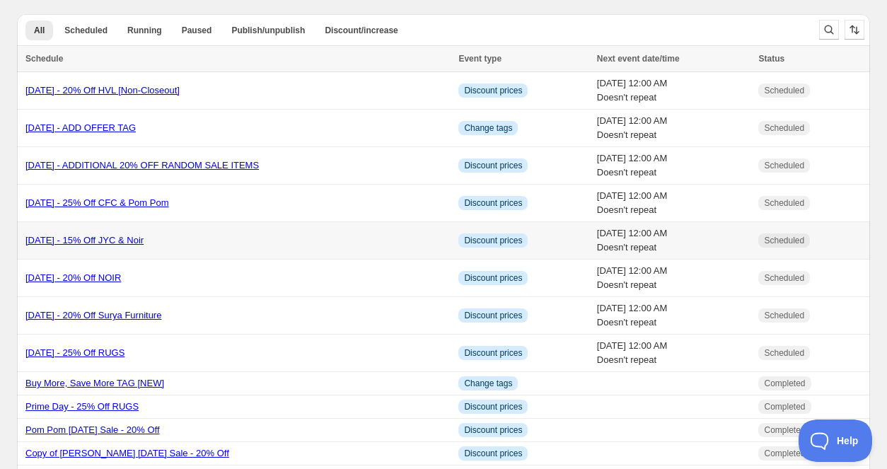
click at [144, 241] on link "[DATE] - 15% Off JYC & Noir" at bounding box center [84, 240] width 118 height 11
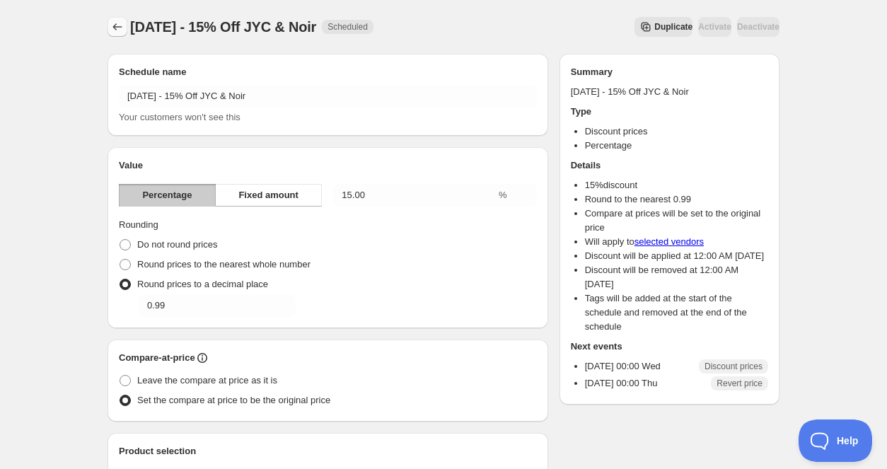
click at [118, 26] on icon "Schedules" at bounding box center [117, 27] width 14 height 14
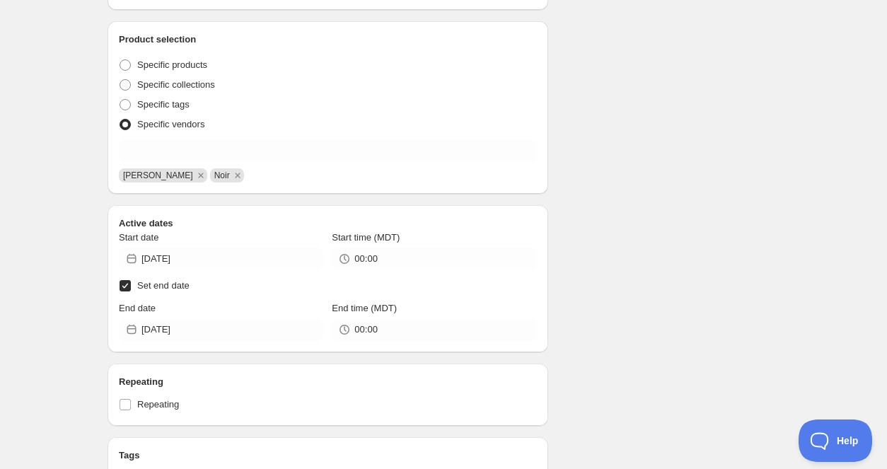
scroll to position [371, 0]
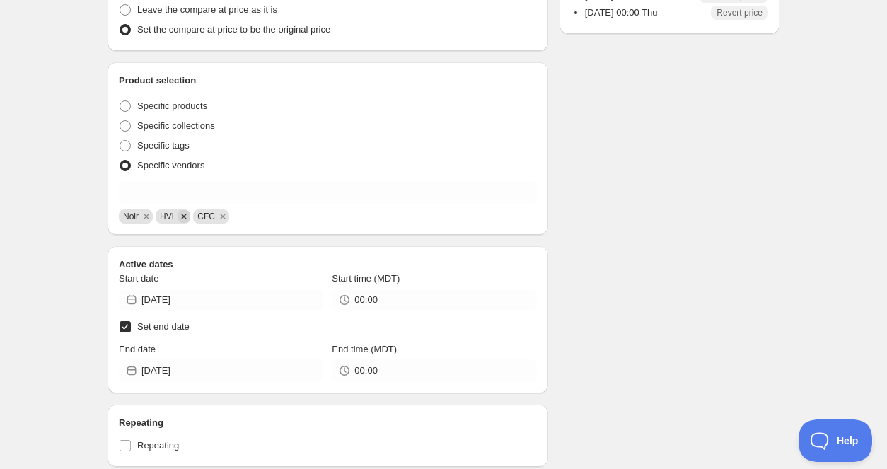
click at [188, 221] on icon "Remove HVL" at bounding box center [184, 216] width 13 height 13
click at [188, 221] on icon "Remove CFC" at bounding box center [185, 216] width 13 height 13
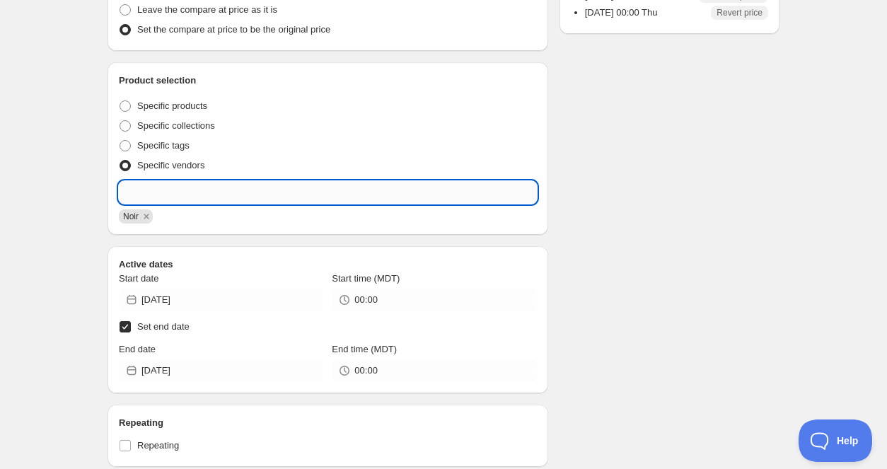
click at [177, 199] on input "text" at bounding box center [328, 192] width 418 height 23
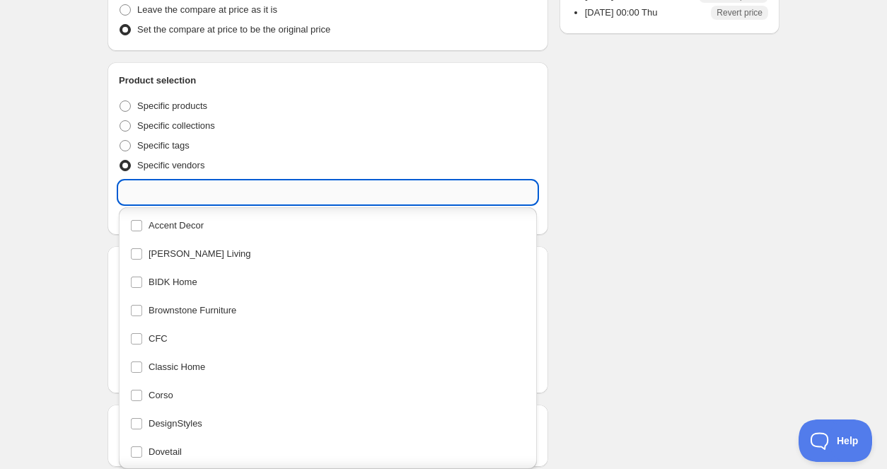
scroll to position [388, 0]
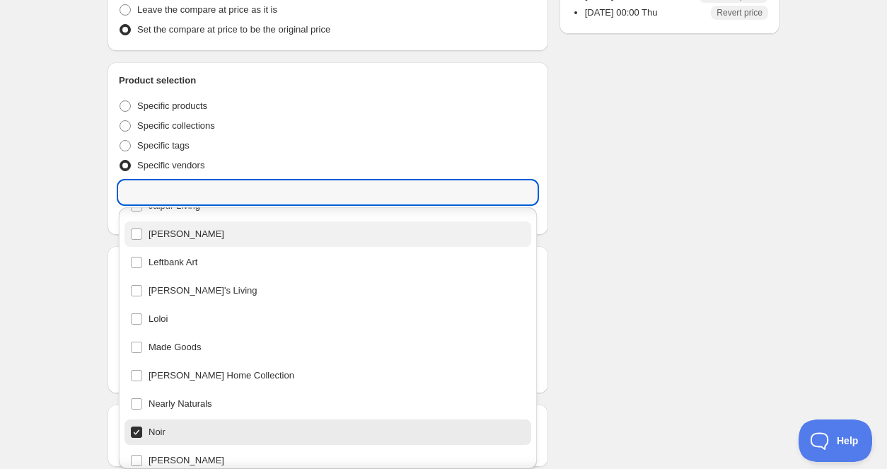
click at [140, 235] on div "[PERSON_NAME]" at bounding box center [327, 234] width 395 height 20
type input "[PERSON_NAME]"
checkbox input "true"
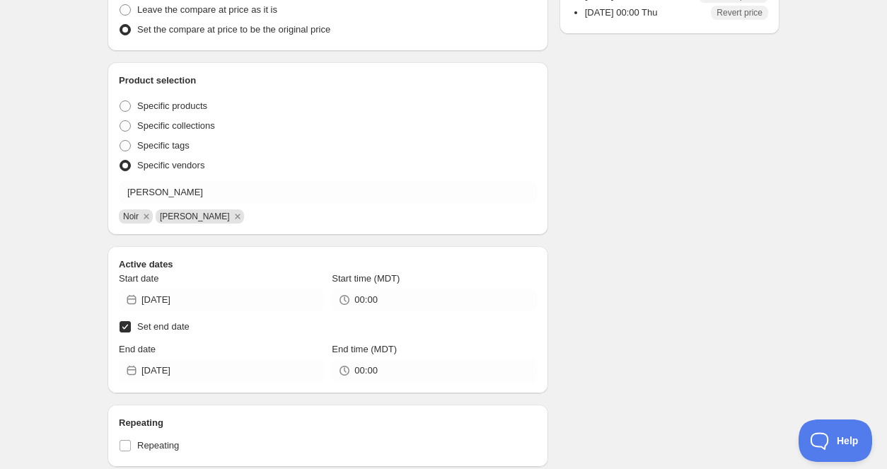
scroll to position [0, 0]
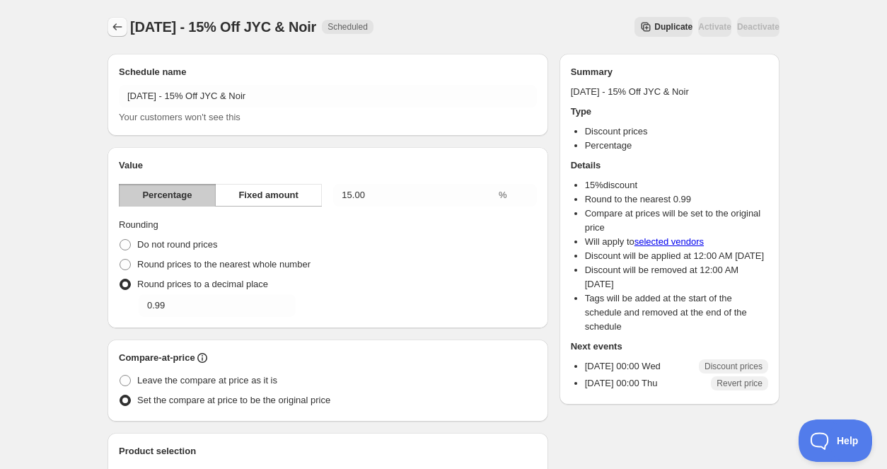
click at [118, 30] on icon "Schedules" at bounding box center [117, 27] width 14 height 14
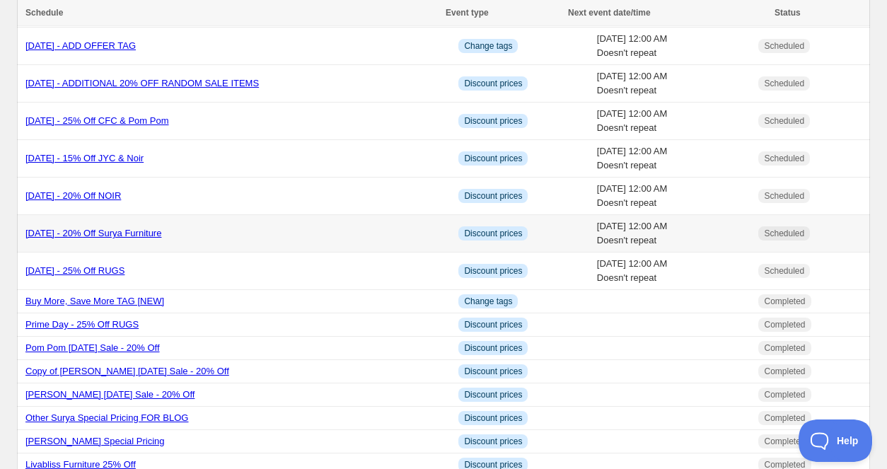
scroll to position [84, 0]
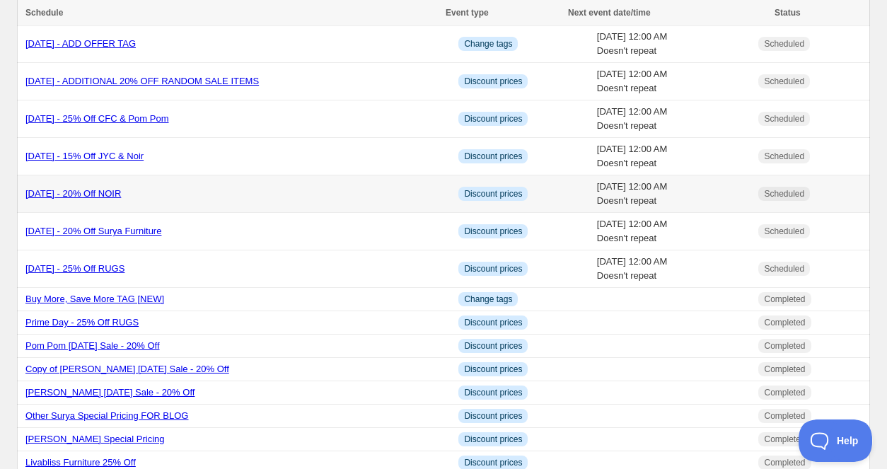
click at [64, 190] on link "[DATE] - 20% Off NOIR" at bounding box center [72, 193] width 95 height 11
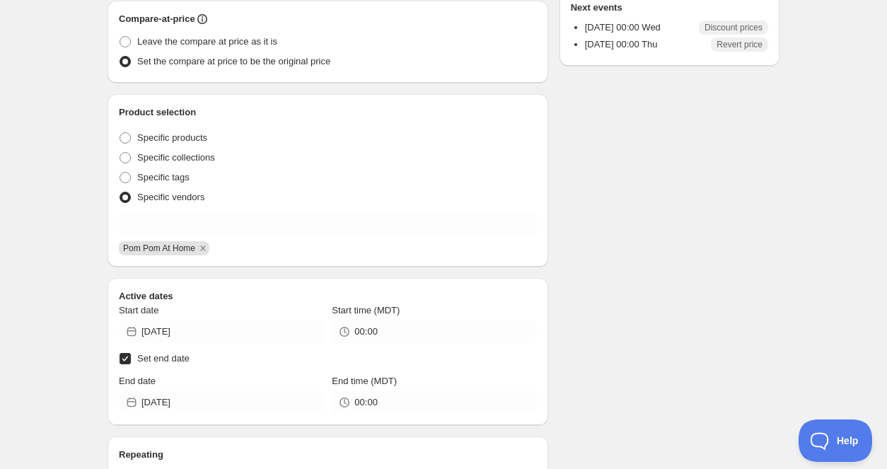
scroll to position [744, 0]
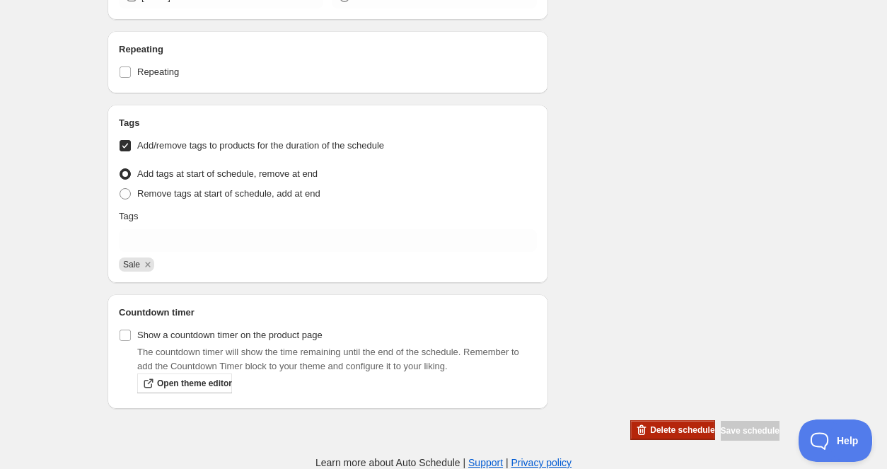
click at [669, 432] on span "Delete schedule" at bounding box center [682, 429] width 64 height 11
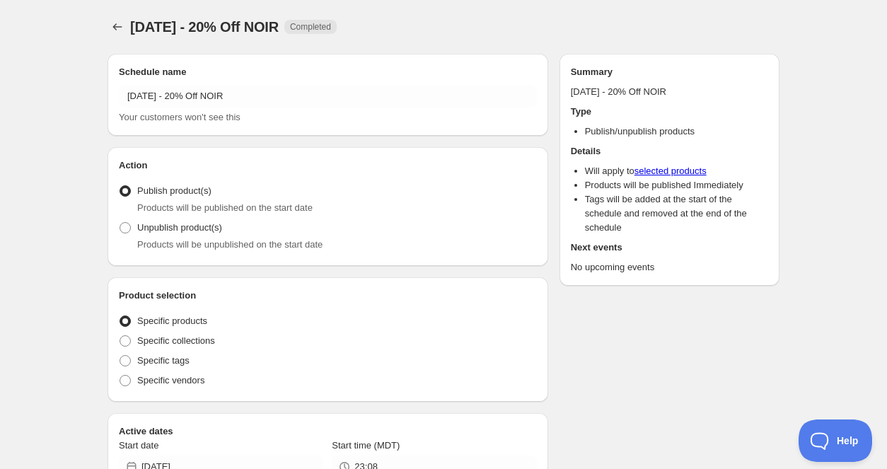
radio input "true"
checkbox input "true"
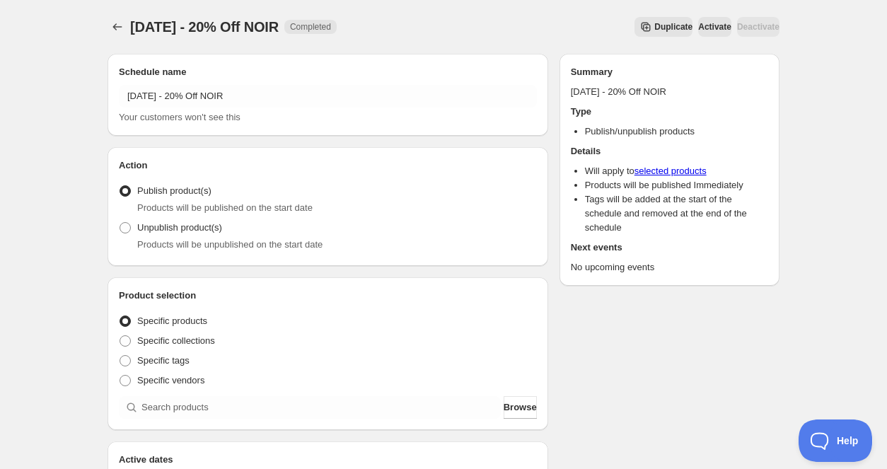
scroll to position [687, 0]
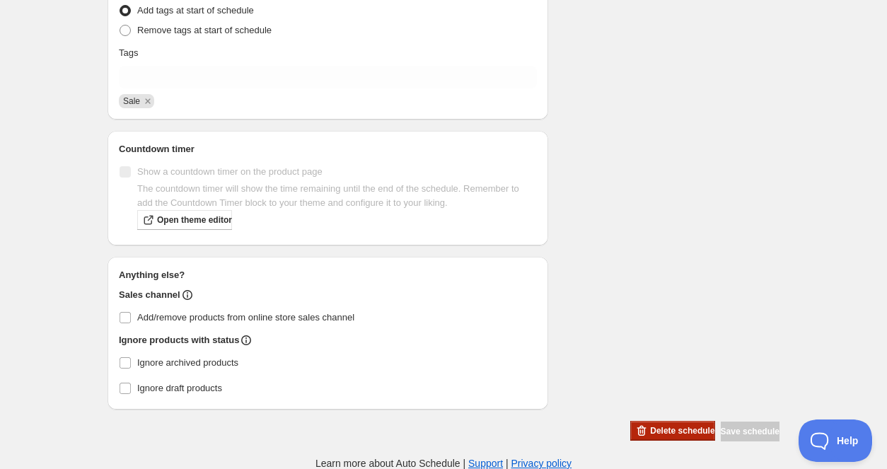
click at [650, 432] on span "Delete schedule" at bounding box center [682, 430] width 64 height 11
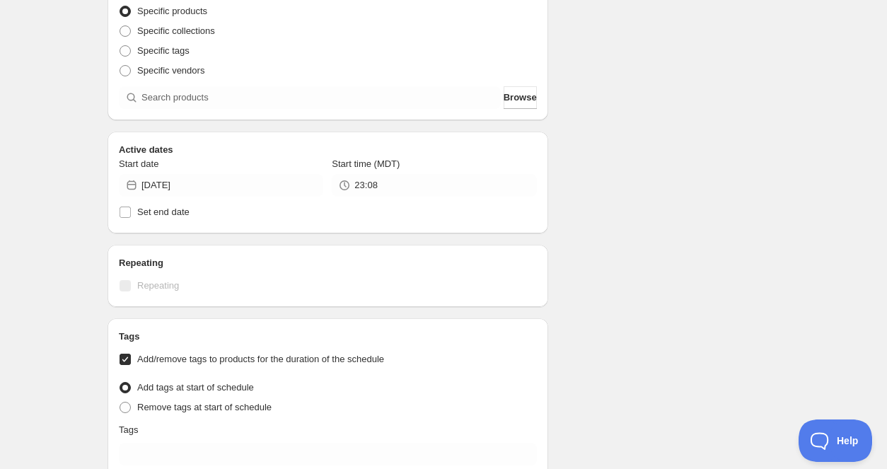
scroll to position [0, 0]
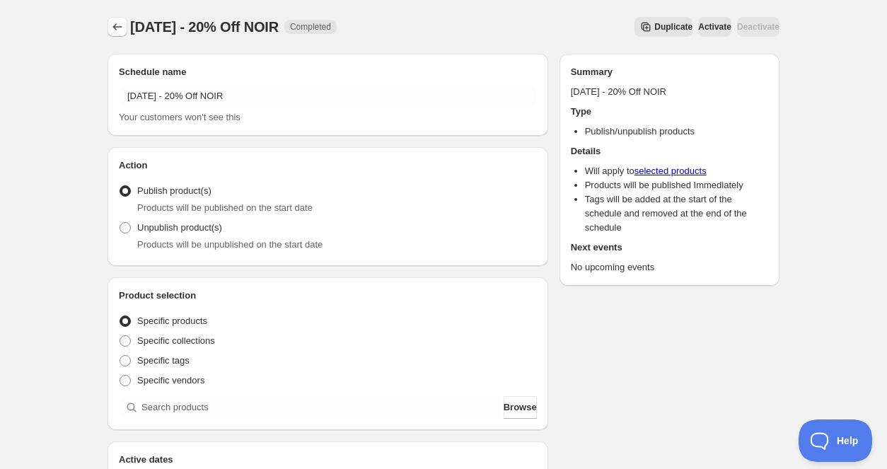
click at [112, 23] on icon "Schedules" at bounding box center [117, 27] width 14 height 14
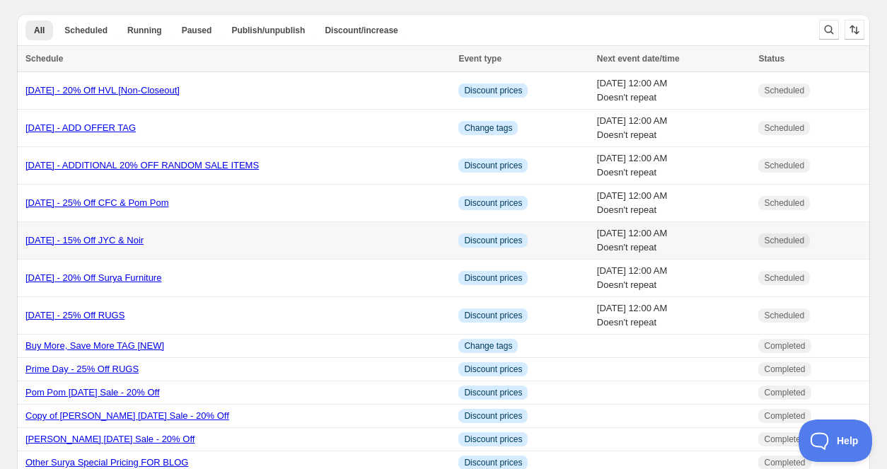
click at [144, 242] on link "[DATE] - 15% Off JYC & Noir" at bounding box center [84, 240] width 118 height 11
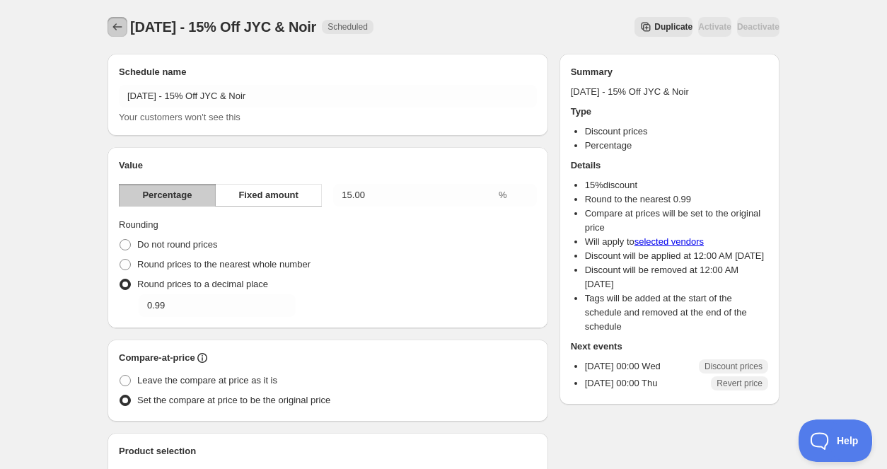
click at [119, 23] on icon "Schedules" at bounding box center [117, 27] width 14 height 14
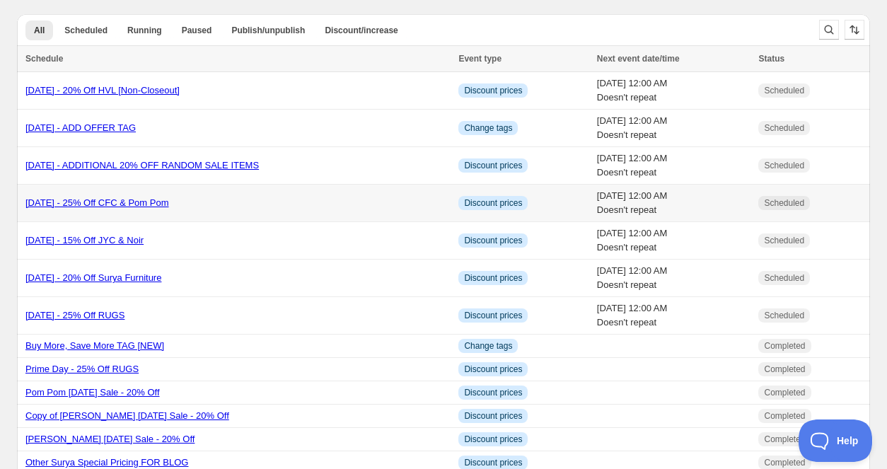
click at [169, 208] on link "[DATE] - 25% Off CFC & Pom Pom" at bounding box center [97, 202] width 144 height 11
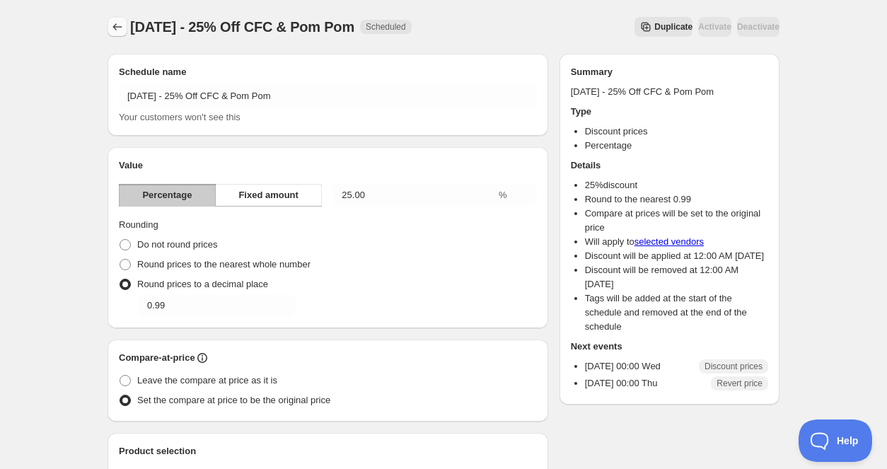
click at [118, 28] on icon "Schedules" at bounding box center [117, 27] width 14 height 14
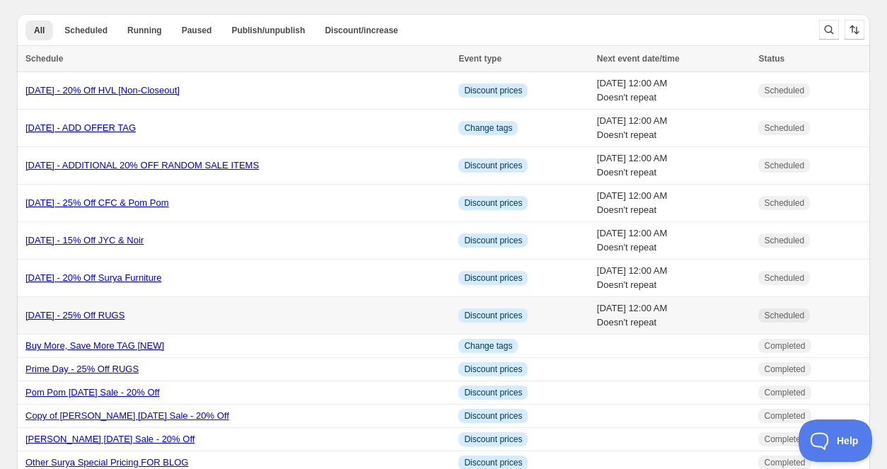
scroll to position [41, 0]
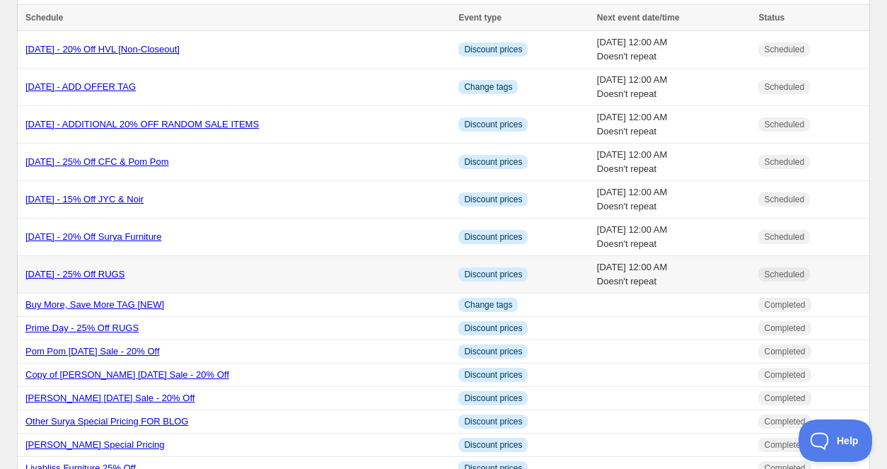
click at [125, 278] on link "[DATE] - 25% Off RUGS" at bounding box center [74, 274] width 99 height 11
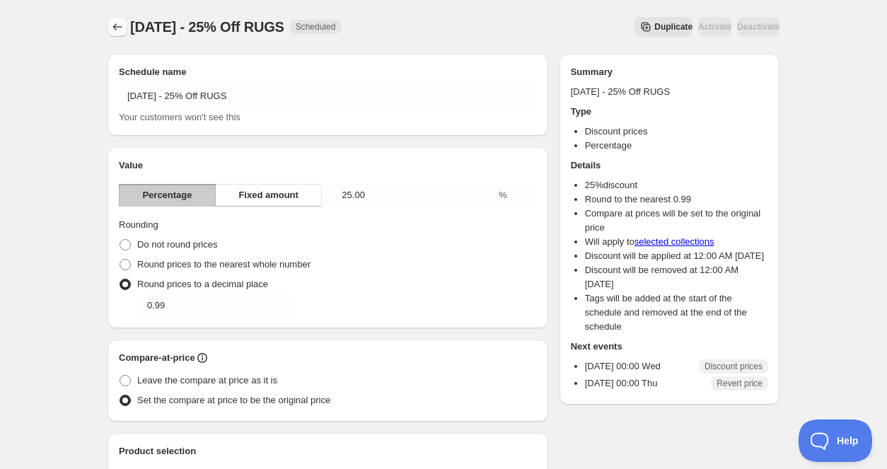
click at [120, 26] on icon "Schedules" at bounding box center [117, 27] width 14 height 14
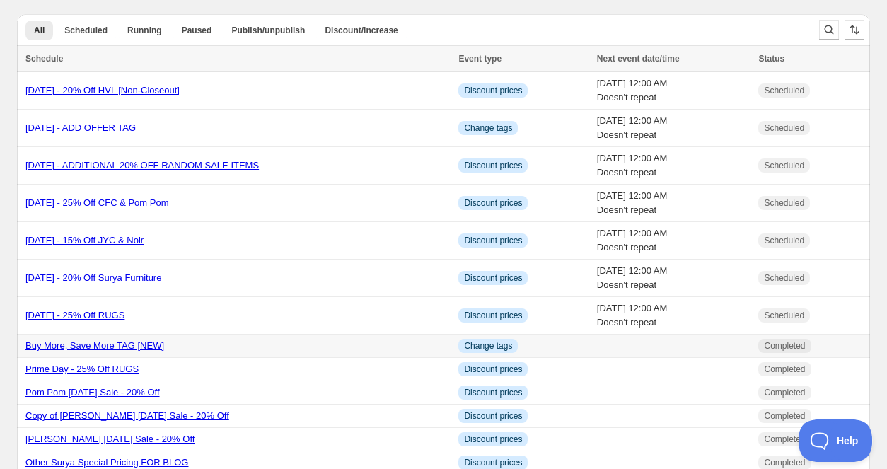
click at [141, 345] on link "Buy More, Save More TAG [NEW]" at bounding box center [94, 345] width 139 height 11
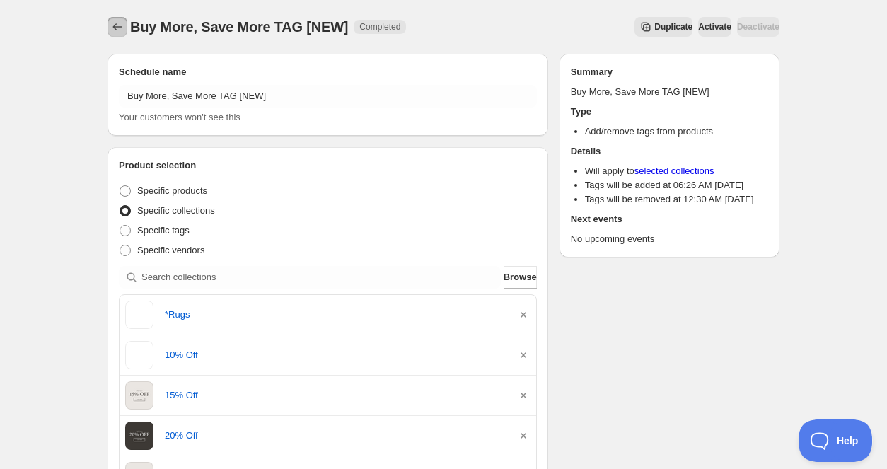
click at [115, 28] on icon "Schedules" at bounding box center [117, 27] width 14 height 14
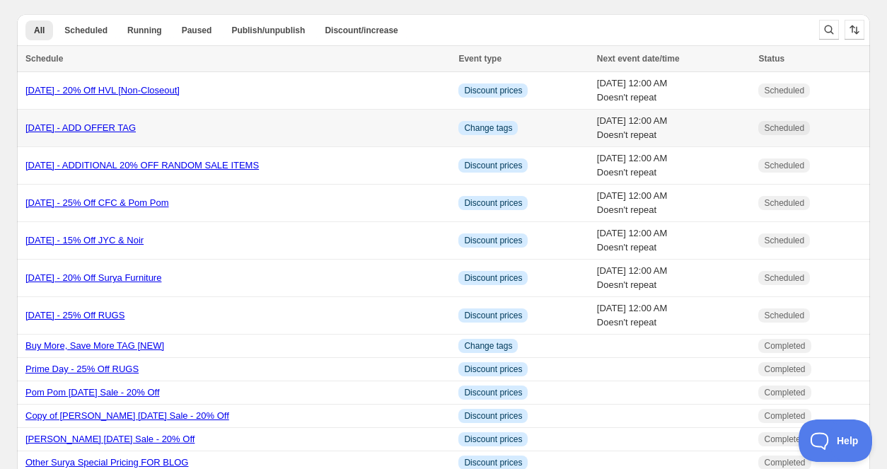
click at [136, 132] on link "[DATE] - ADD OFFER TAG" at bounding box center [80, 127] width 110 height 11
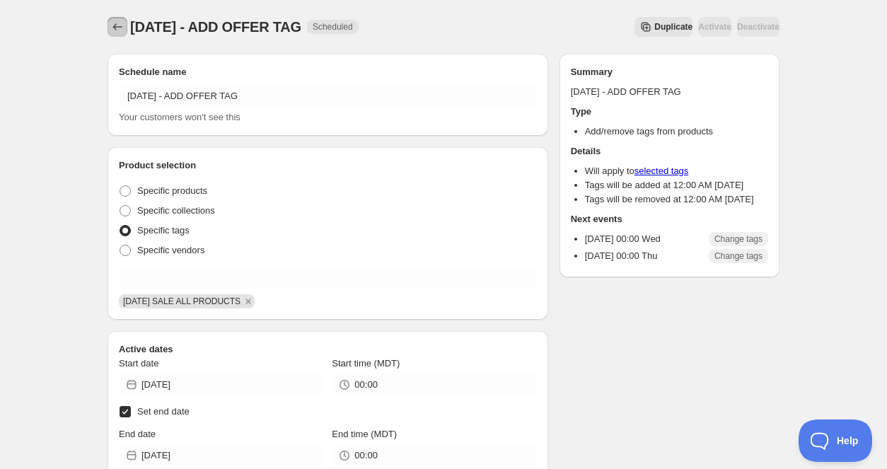
click at [117, 34] on button "Schedules" at bounding box center [118, 27] width 20 height 20
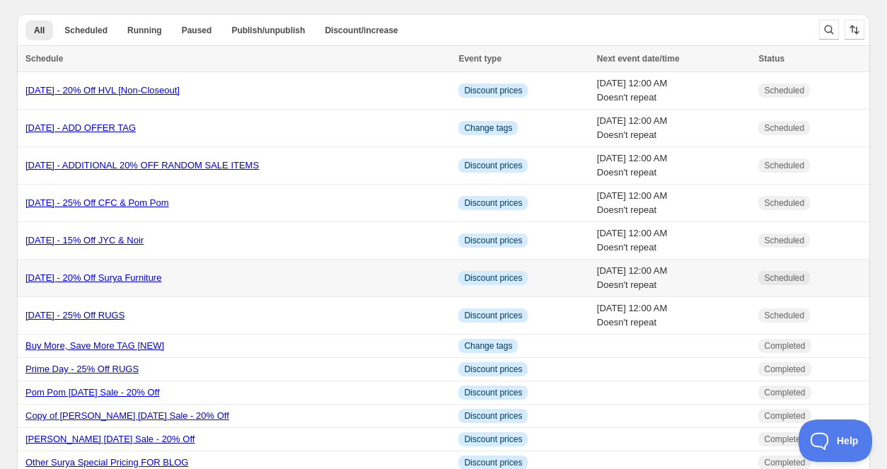
click at [178, 270] on td "[DATE] - 20% Off Surya Furniture" at bounding box center [235, 278] width 437 height 37
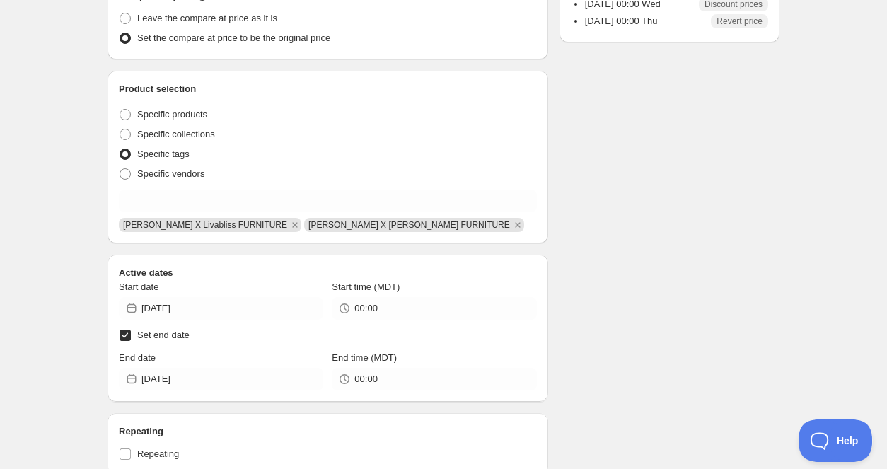
scroll to position [744, 0]
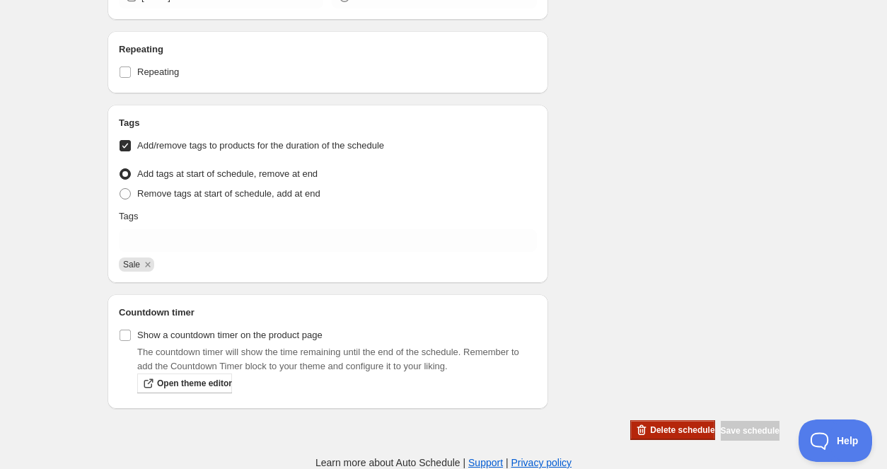
click at [650, 429] on span "Delete schedule" at bounding box center [682, 429] width 64 height 11
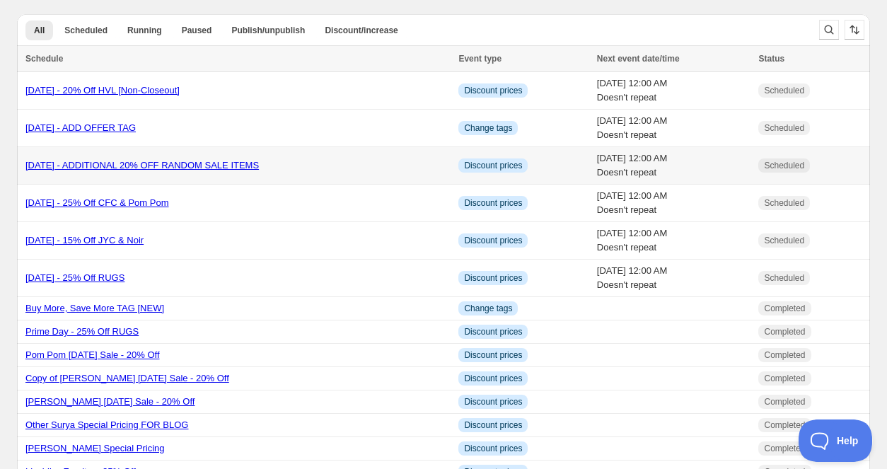
click at [259, 167] on link "[DATE] - ADDITIONAL 20% OFF RANDOM SALE ITEMS" at bounding box center [141, 165] width 233 height 11
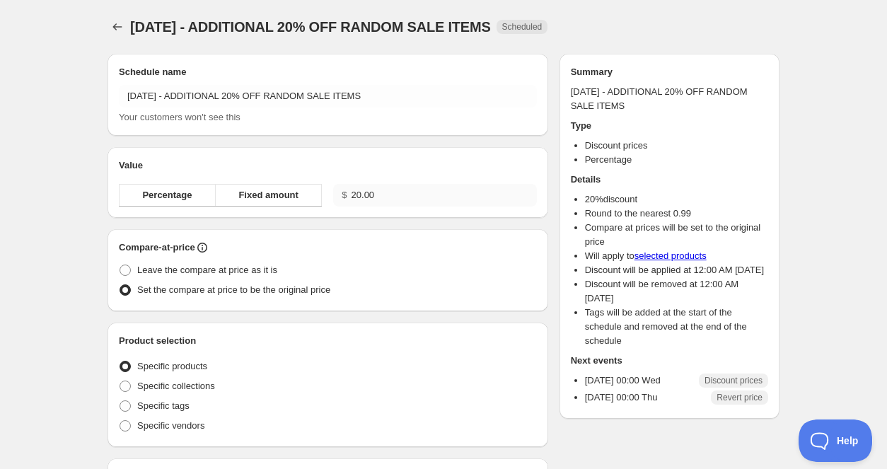
radio input "true"
checkbox input "true"
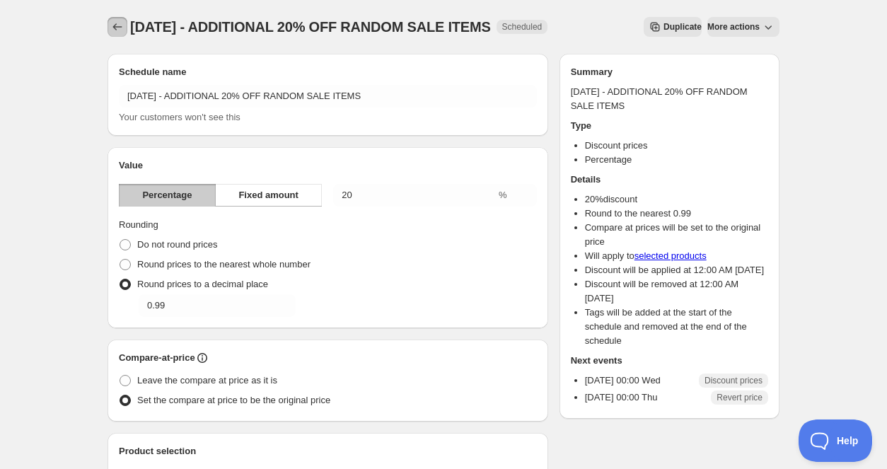
click at [118, 30] on icon "Schedules" at bounding box center [117, 27] width 14 height 14
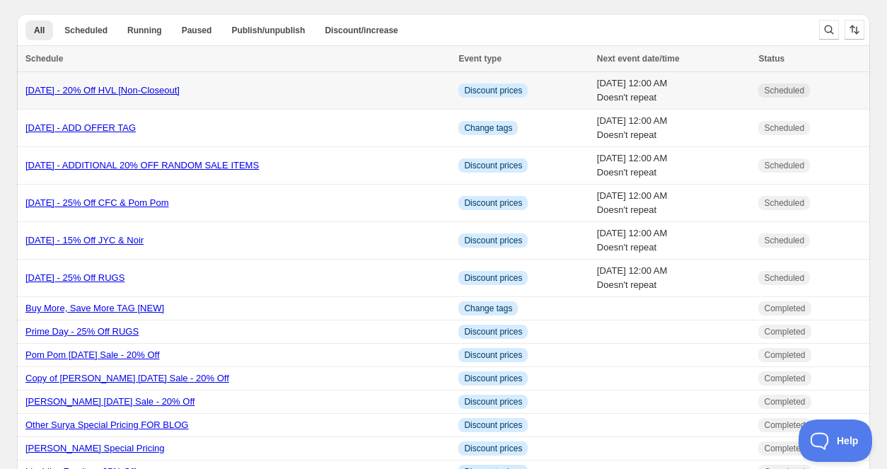
click at [180, 93] on link "[DATE] - 20% Off HVL [Non-Closeout]" at bounding box center [102, 90] width 154 height 11
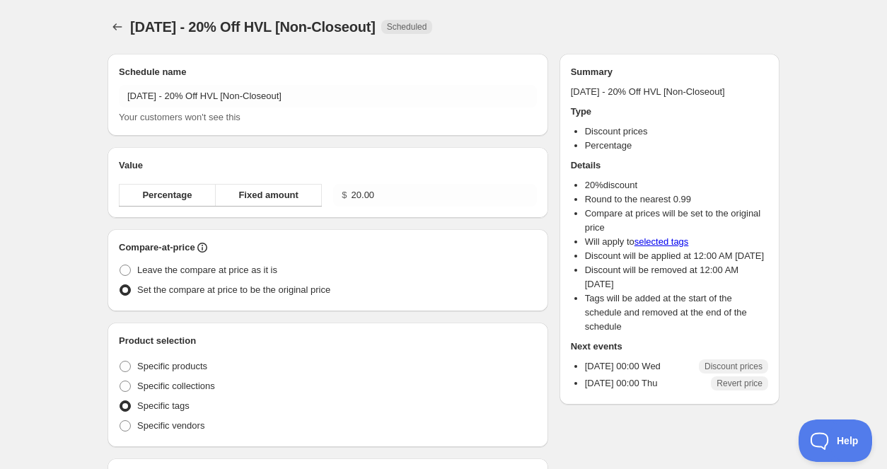
radio input "true"
checkbox input "true"
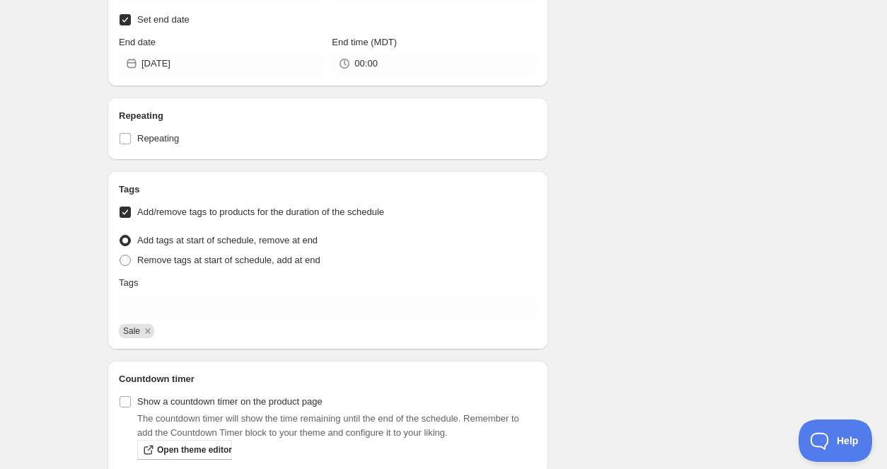
scroll to position [679, 0]
click at [147, 334] on icon "Remove Sale" at bounding box center [147, 329] width 13 height 13
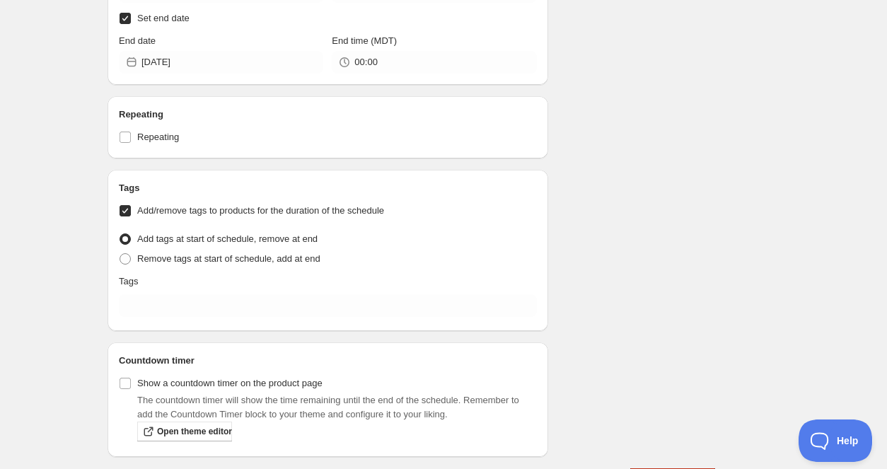
click at [129, 212] on input "Add/remove tags to products for the duration of the schedule" at bounding box center [125, 210] width 11 height 11
checkbox input "false"
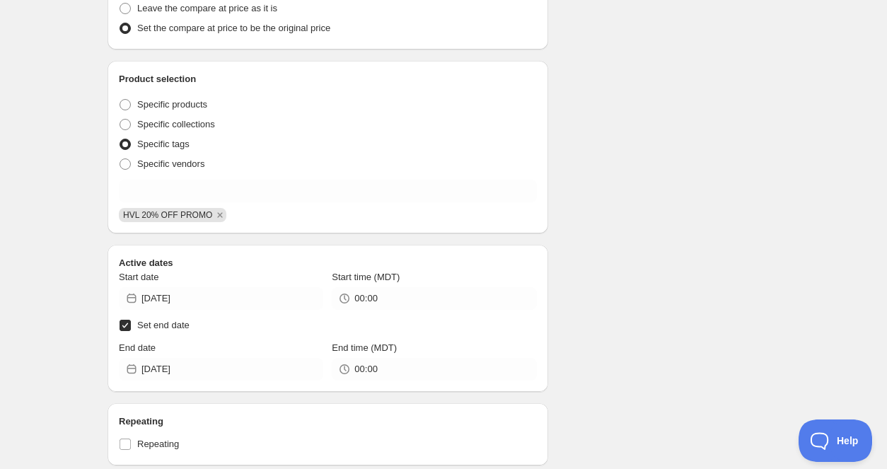
scroll to position [0, 0]
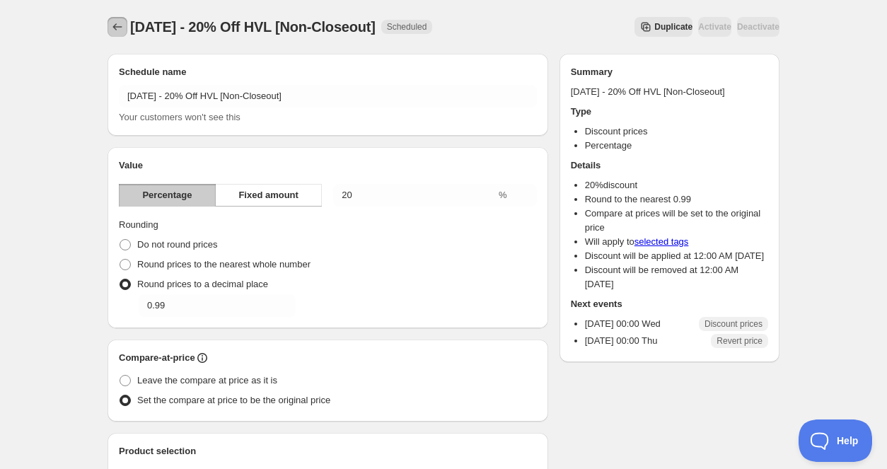
click at [118, 31] on icon "Schedules" at bounding box center [117, 27] width 14 height 14
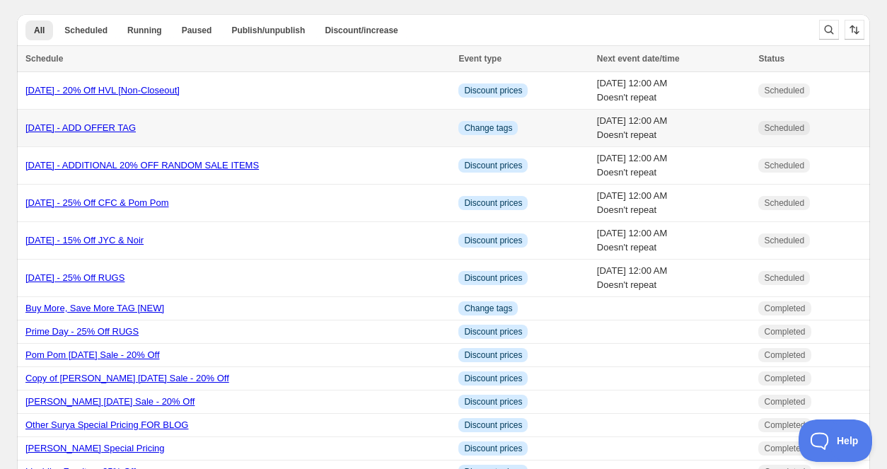
click at [136, 132] on link "[DATE] - ADD OFFER TAG" at bounding box center [80, 127] width 110 height 11
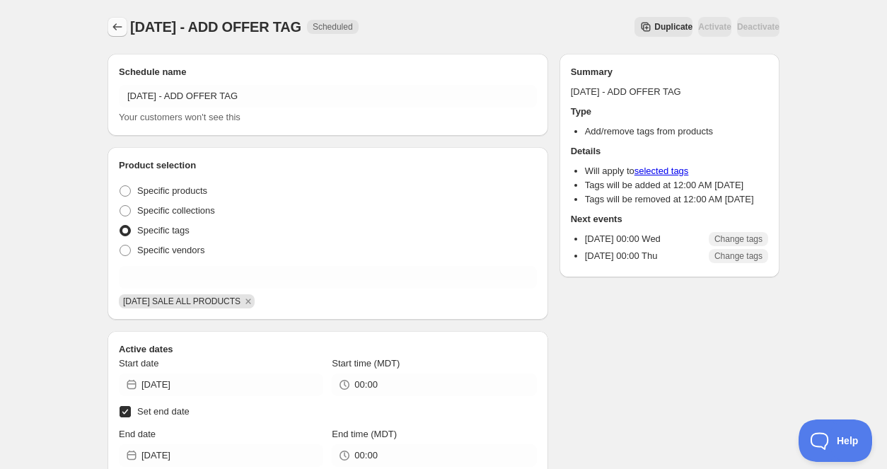
click at [116, 32] on icon "Schedules" at bounding box center [117, 27] width 14 height 14
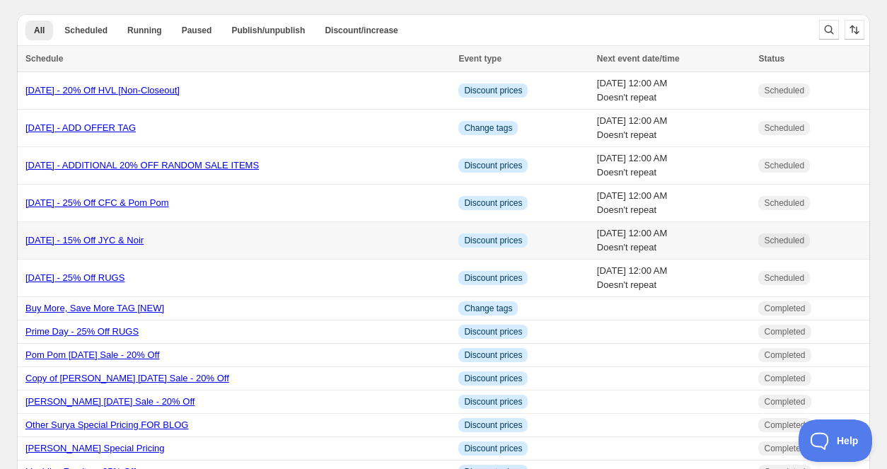
click at [144, 243] on link "[DATE] - 15% Off JYC & Noir" at bounding box center [84, 240] width 118 height 11
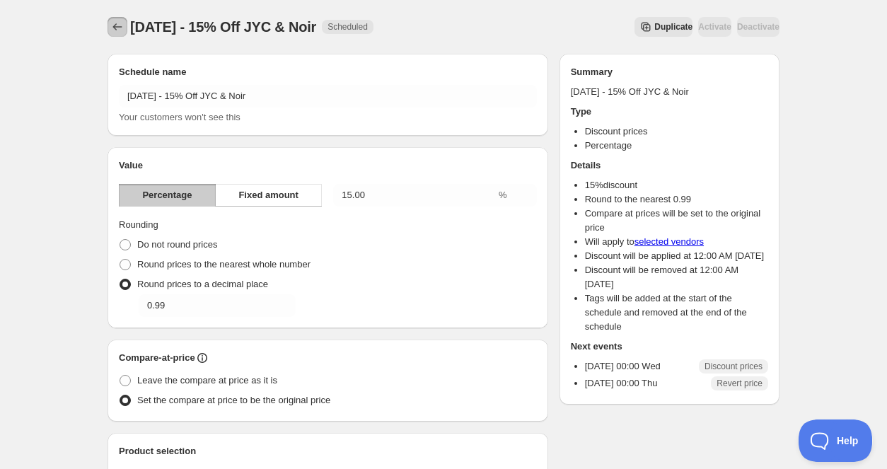
click at [115, 23] on icon "Schedules" at bounding box center [117, 27] width 14 height 14
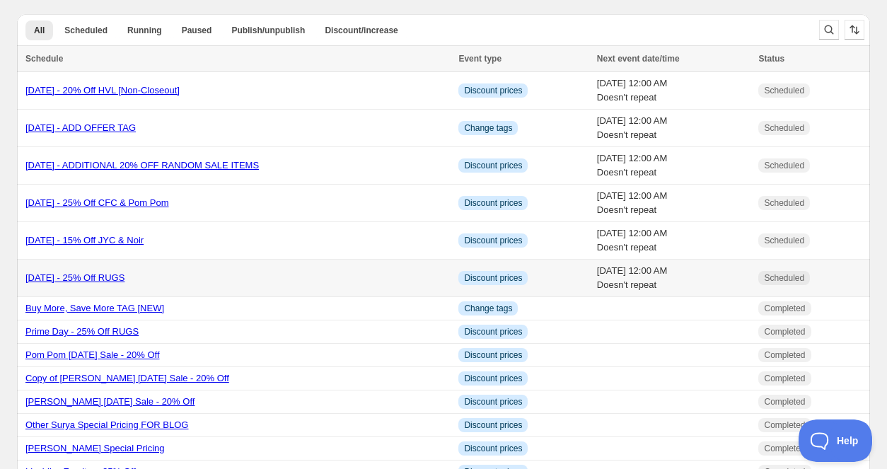
click at [125, 281] on link "[DATE] - 25% Off RUGS" at bounding box center [74, 277] width 99 height 11
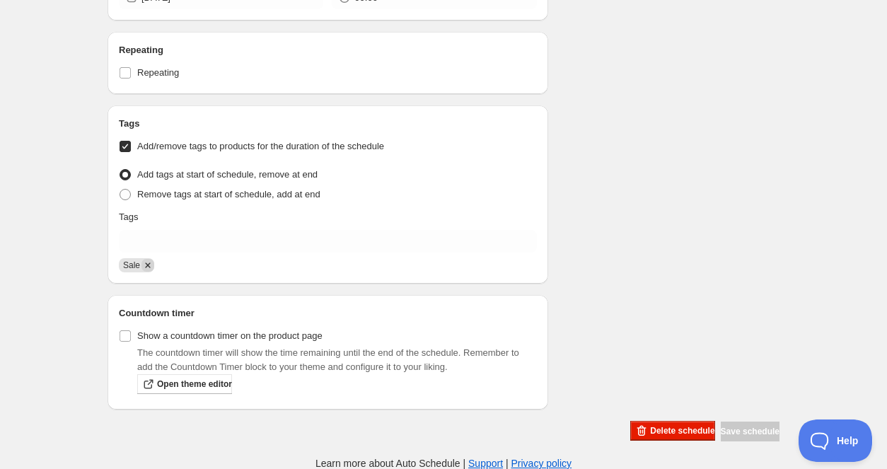
click at [149, 266] on icon "Remove Sale" at bounding box center [147, 265] width 13 height 13
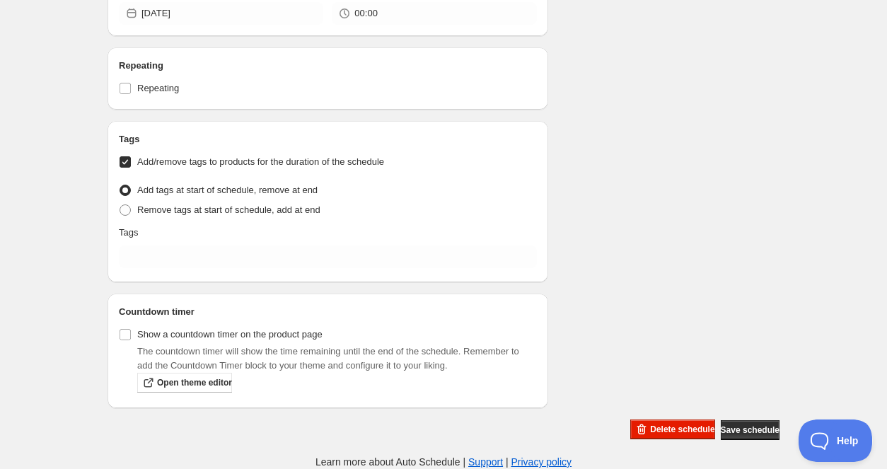
scroll to position [753, 0]
click at [124, 164] on input "Add/remove tags to products for the duration of the schedule" at bounding box center [125, 163] width 11 height 11
checkbox input "false"
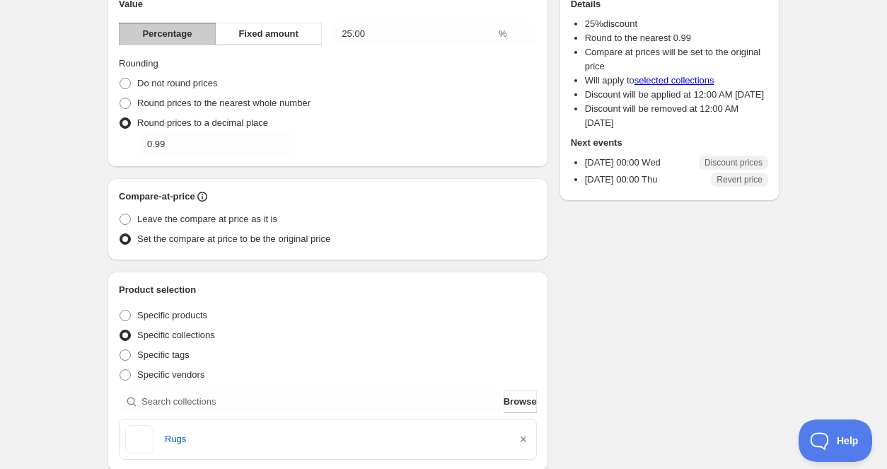
scroll to position [0, 0]
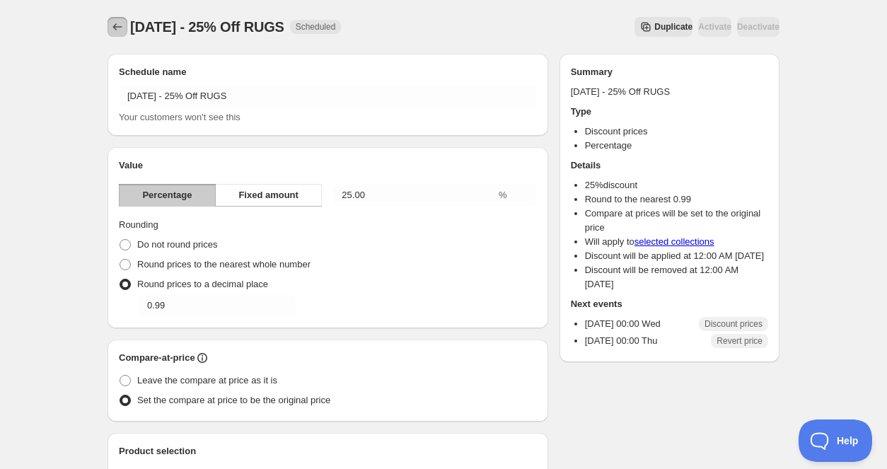
click at [122, 34] on button "Schedules" at bounding box center [118, 27] width 20 height 20
